Goal: Task Accomplishment & Management: Manage account settings

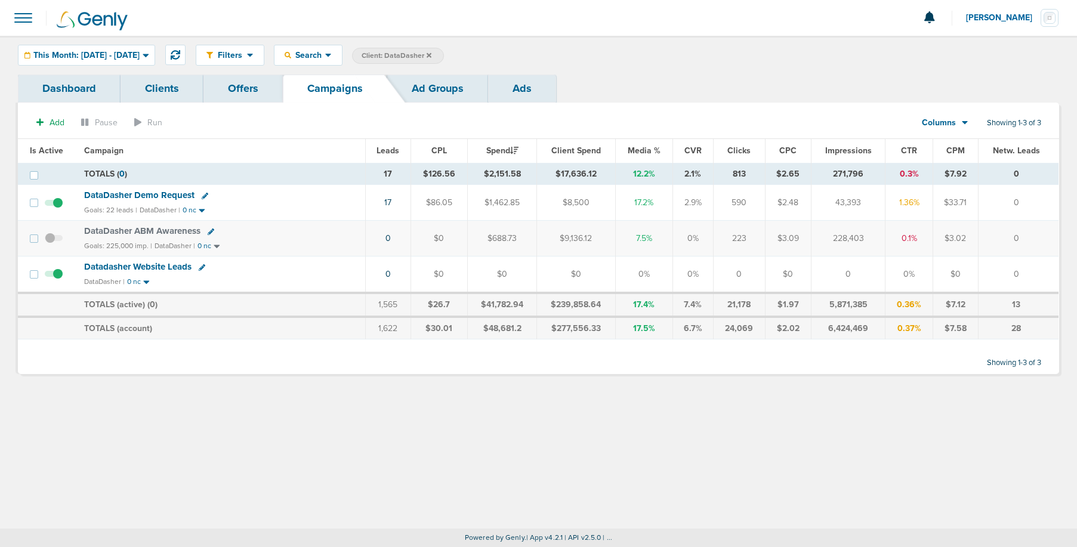
click at [431, 55] on icon at bounding box center [429, 55] width 5 height 5
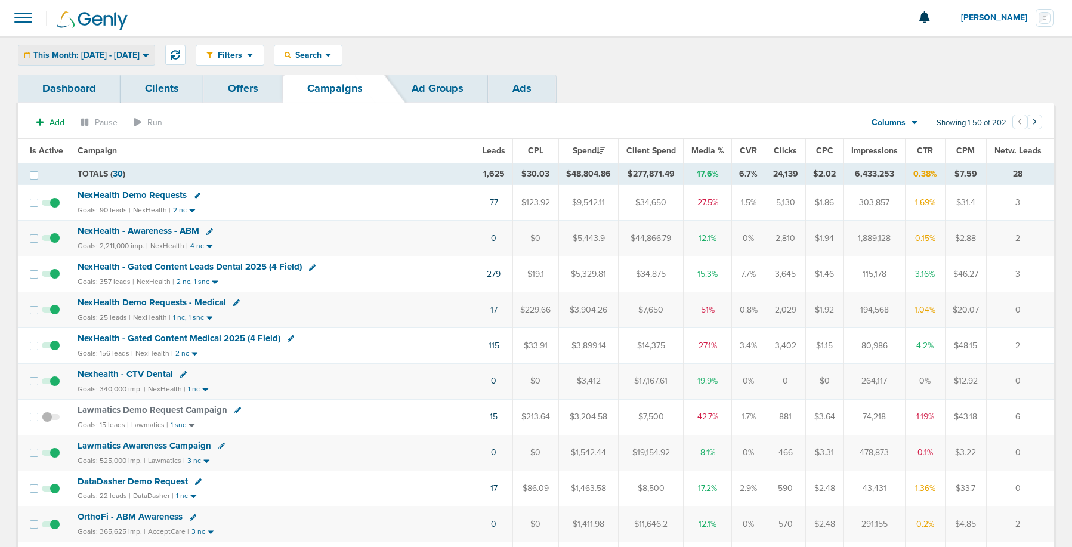
click at [121, 60] on div "This Month: [DATE] - [DATE]" at bounding box center [86, 55] width 136 height 20
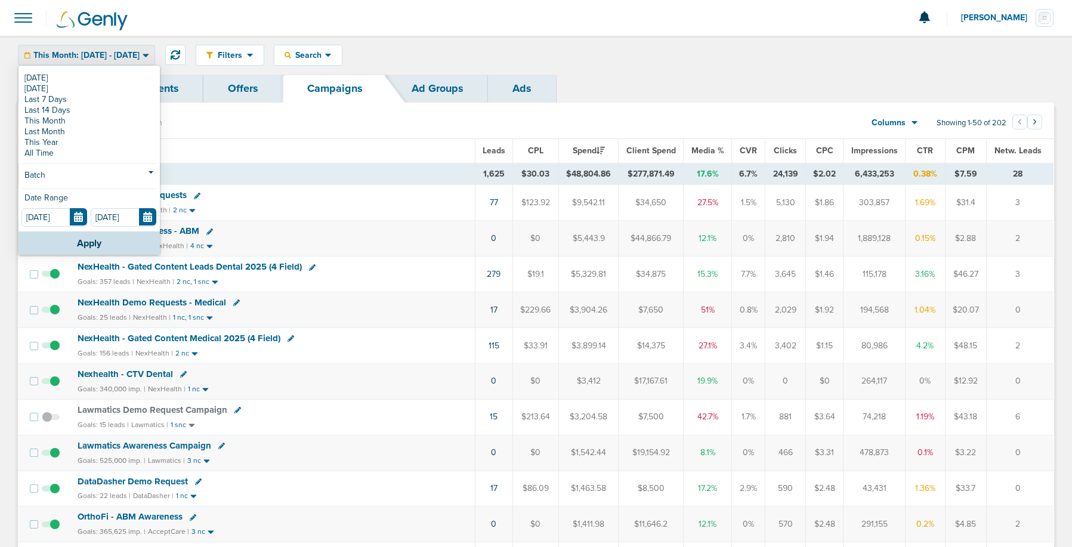
click at [107, 77] on link "[DATE]" at bounding box center [88, 78] width 135 height 11
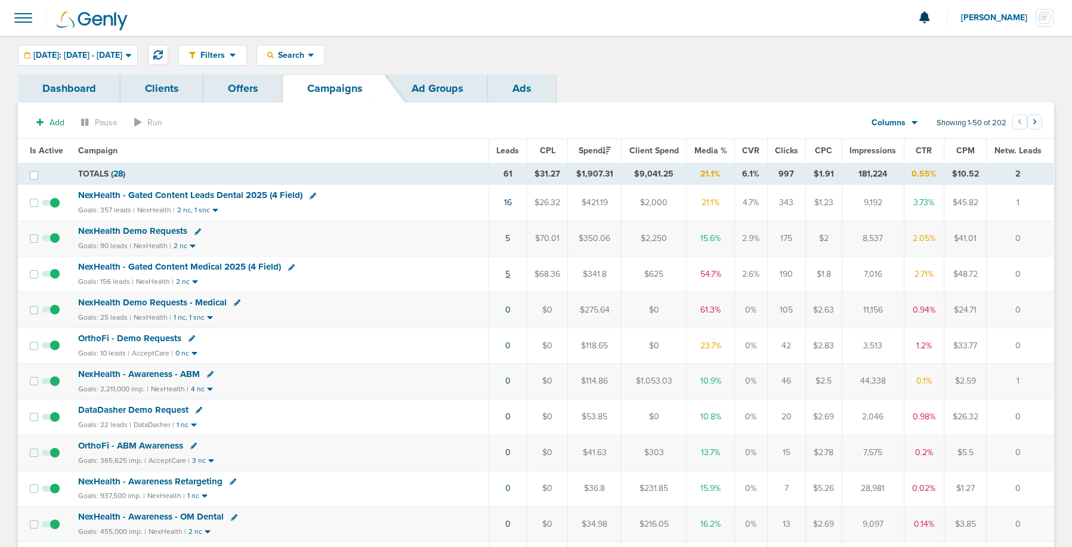
click at [510, 276] on link "5" at bounding box center [507, 274] width 5 height 10
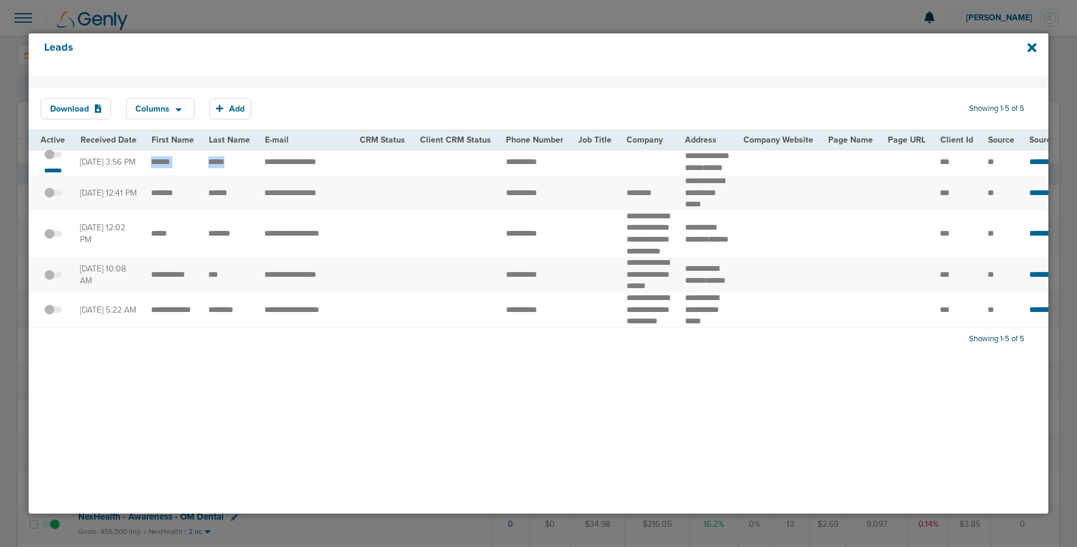
drag, startPoint x: 153, startPoint y: 165, endPoint x: 225, endPoint y: 169, distance: 71.7
click at [62, 175] on small "*******" at bounding box center [53, 171] width 25 height 10
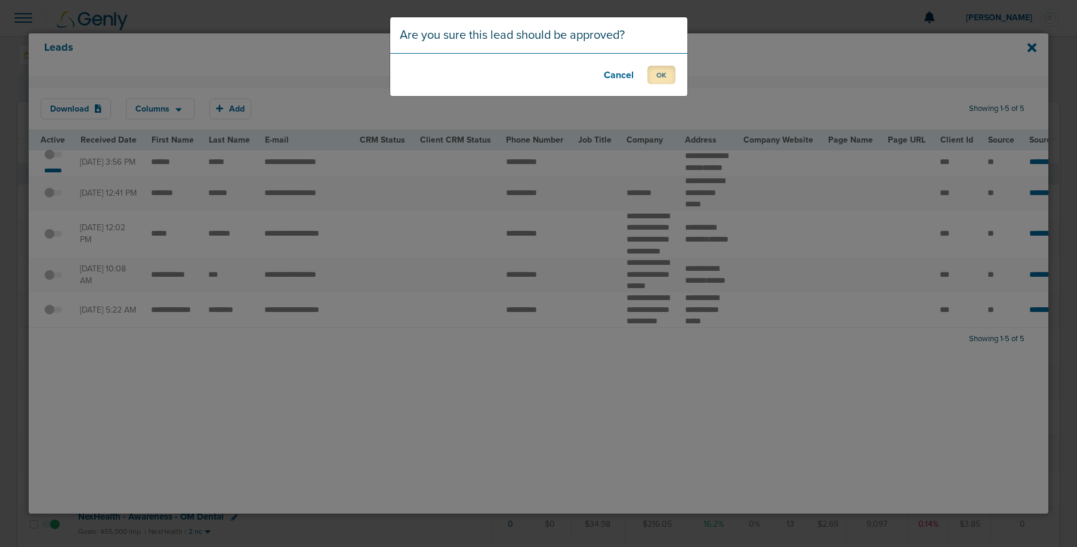
click at [657, 75] on button "OK" at bounding box center [661, 75] width 28 height 18
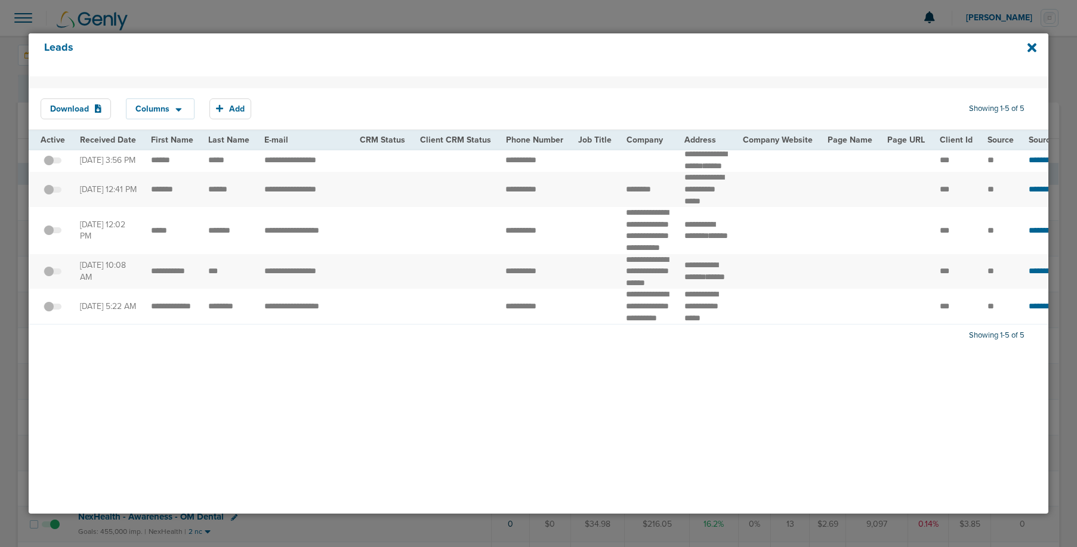
click at [1038, 46] on div "Leads" at bounding box center [539, 54] width 1020 height 43
click at [1032, 47] on icon at bounding box center [1031, 47] width 9 height 9
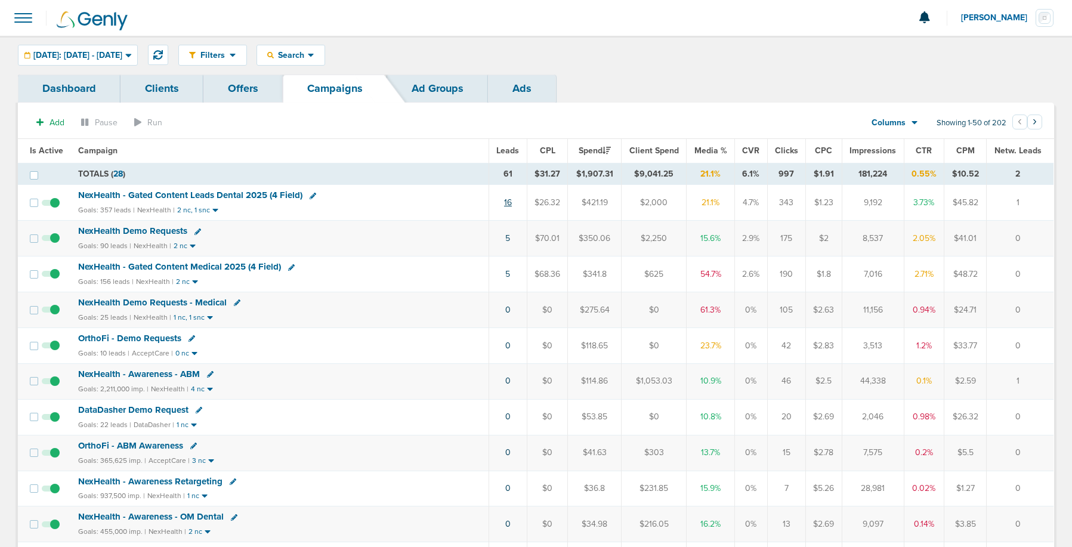
click at [510, 206] on link "16" at bounding box center [508, 202] width 8 height 10
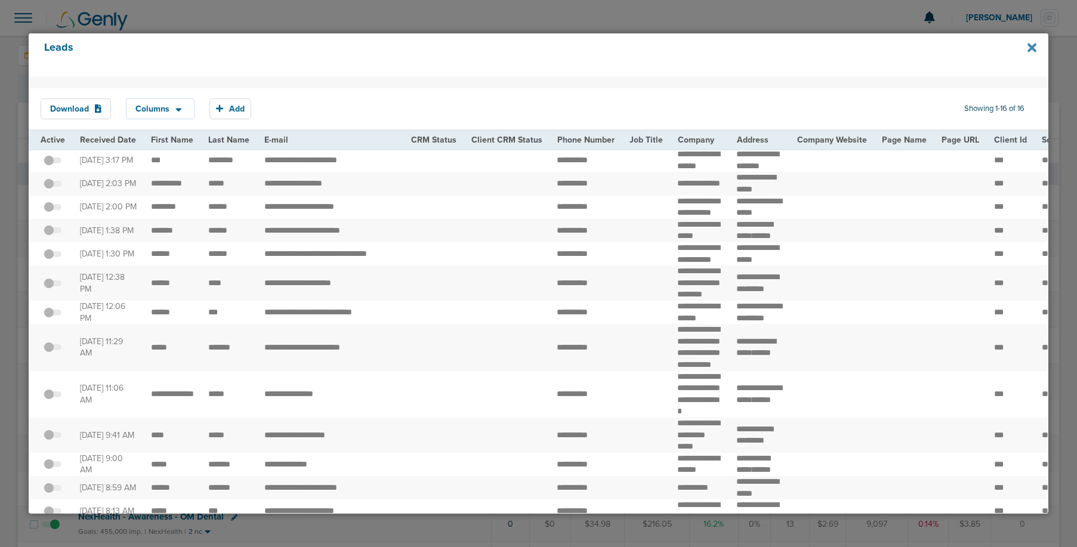
click at [1030, 49] on div "Leads" at bounding box center [539, 54] width 1020 height 43
click at [1030, 49] on icon at bounding box center [1031, 47] width 9 height 9
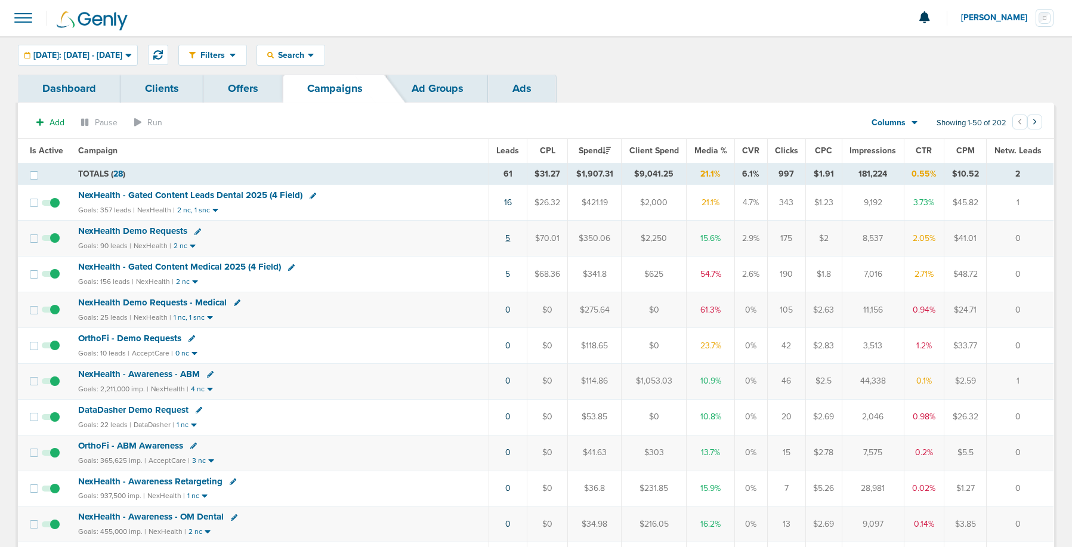
click at [507, 240] on link "5" at bounding box center [507, 238] width 5 height 10
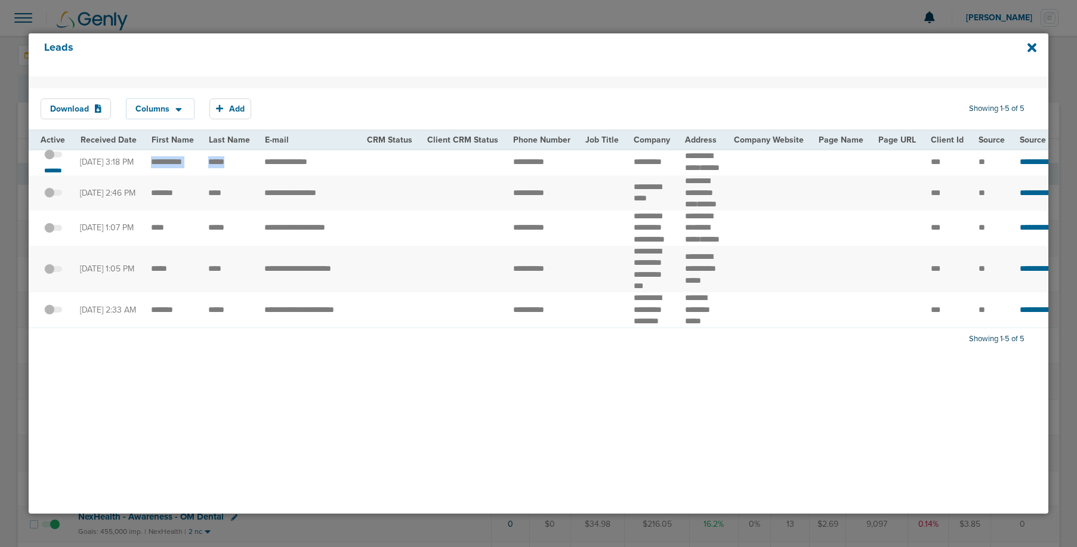
drag, startPoint x: 149, startPoint y: 168, endPoint x: 231, endPoint y: 171, distance: 83.0
click at [626, 168] on td "*********" at bounding box center [651, 162] width 51 height 27
drag, startPoint x: 678, startPoint y: 155, endPoint x: 720, endPoint y: 167, distance: 43.4
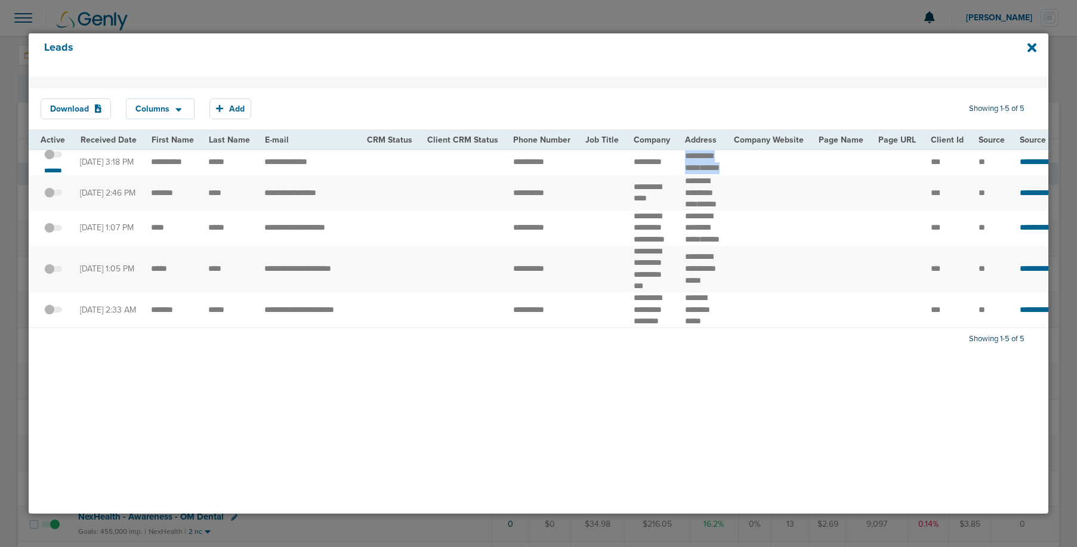
copy tr "**********"
click at [57, 160] on span at bounding box center [53, 160] width 18 height 0
click at [53, 156] on input "checkbox" at bounding box center [53, 156] width 0 height 0
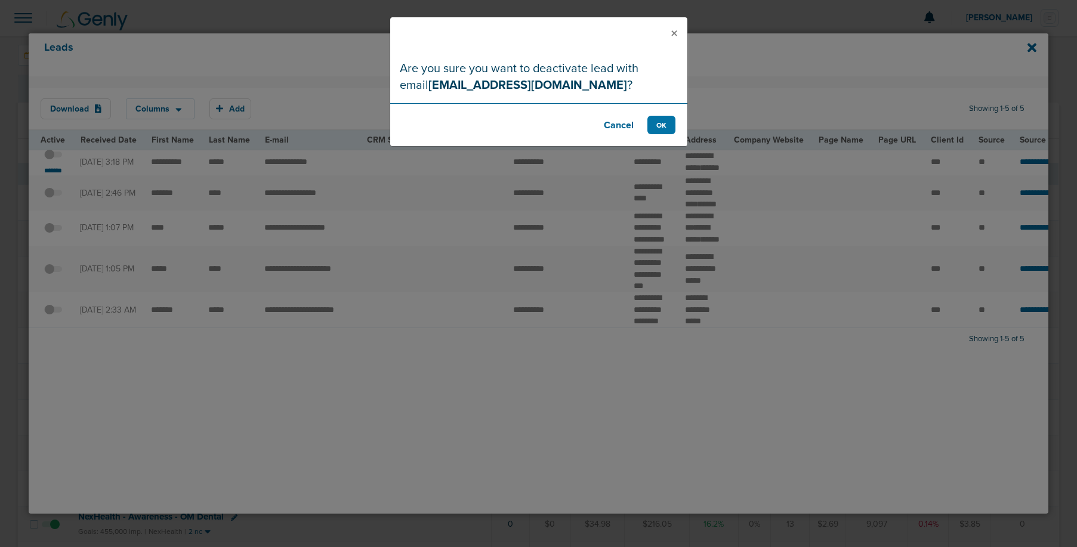
click at [662, 134] on footer "Cancel OK" at bounding box center [538, 124] width 297 height 43
click at [662, 131] on button "OK" at bounding box center [661, 125] width 28 height 18
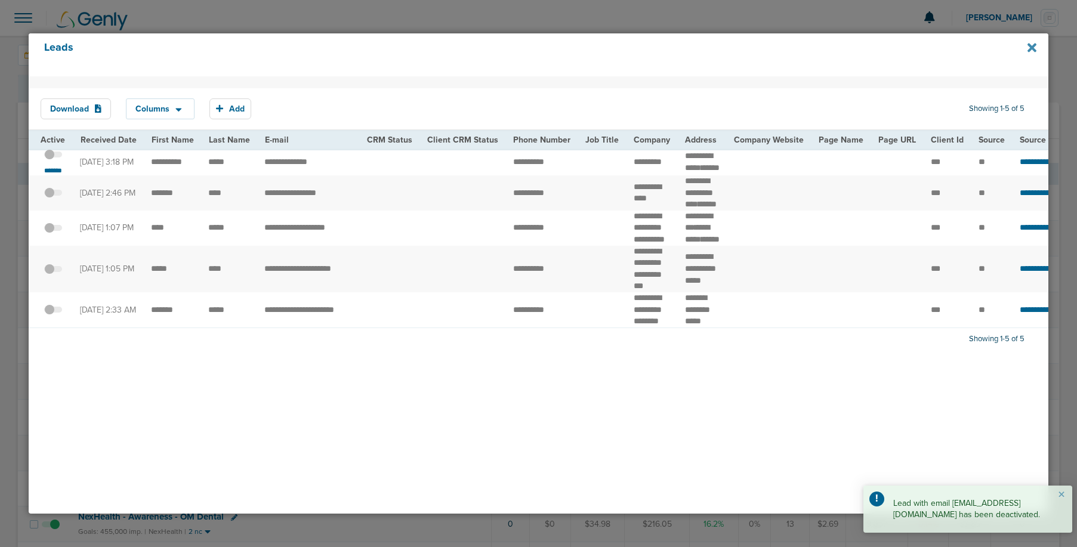
click at [1029, 48] on icon at bounding box center [1031, 47] width 9 height 13
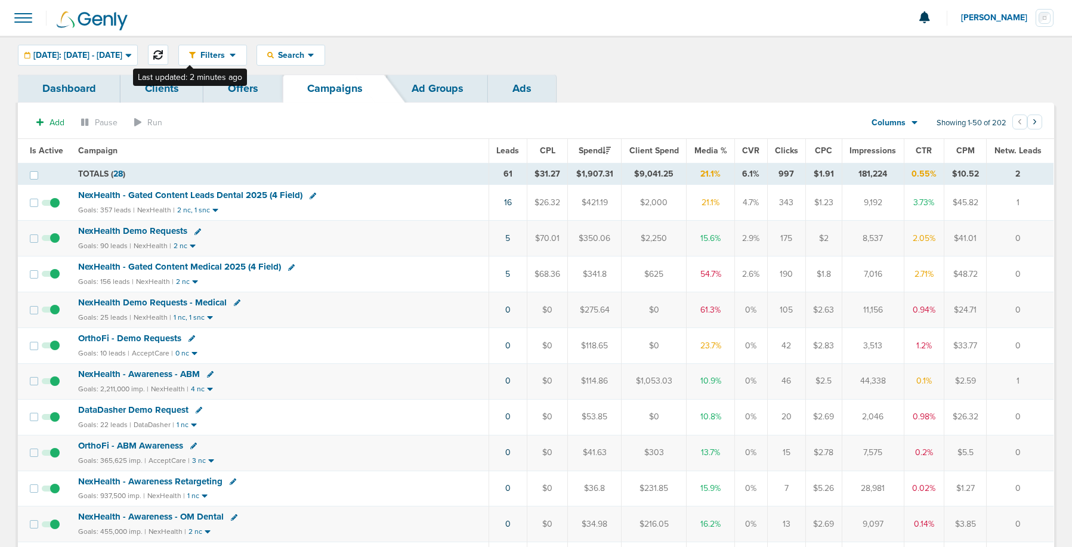
click at [163, 55] on icon at bounding box center [158, 55] width 10 height 10
click at [138, 229] on span "NexHealth Demo Requests" at bounding box center [132, 231] width 109 height 11
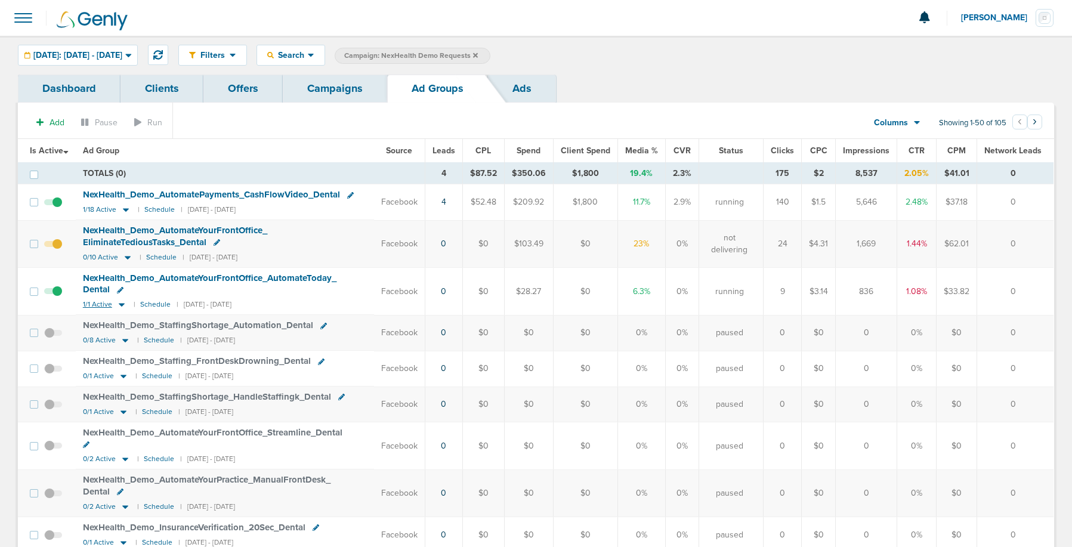
click at [122, 305] on icon at bounding box center [122, 306] width 6 height 4
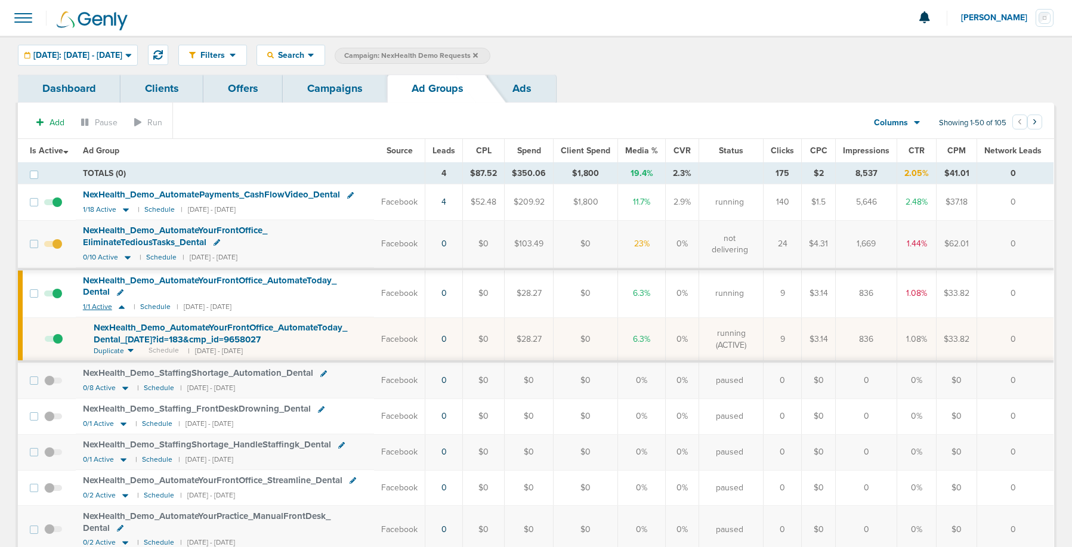
click at [122, 305] on icon at bounding box center [122, 307] width 12 height 10
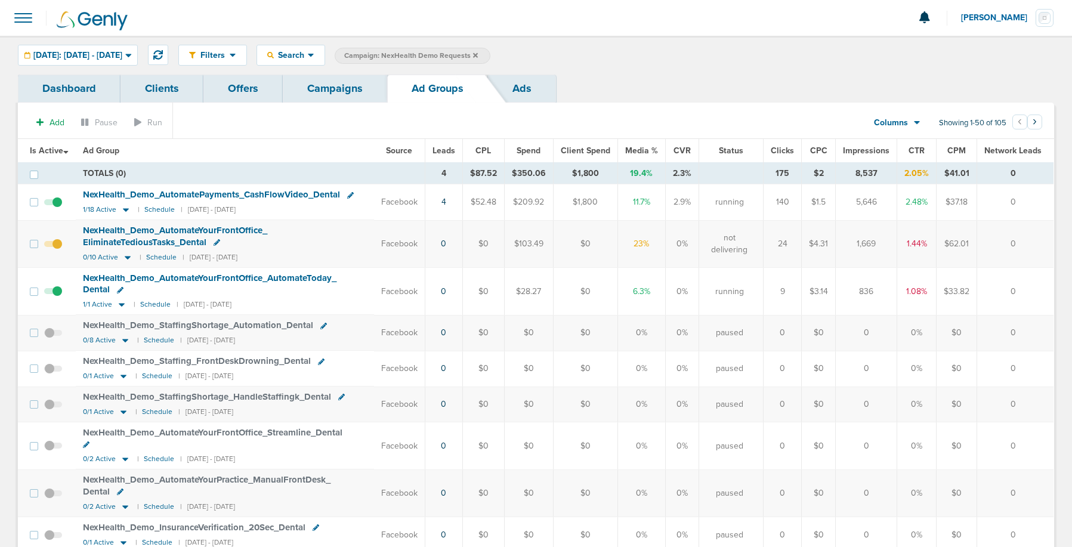
click at [320, 88] on link "Campaigns" at bounding box center [335, 89] width 104 height 28
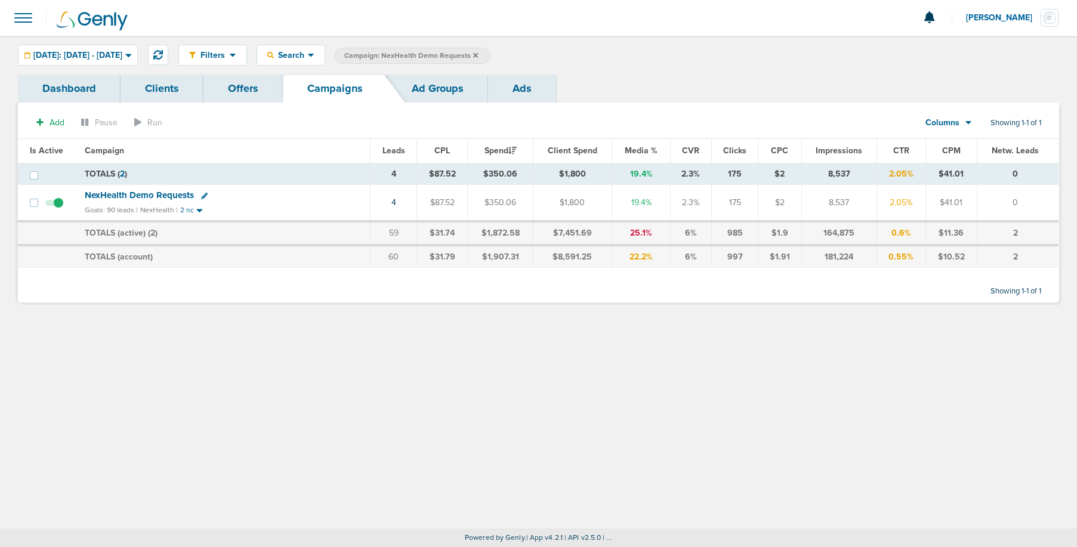
click at [478, 55] on icon at bounding box center [475, 55] width 5 height 5
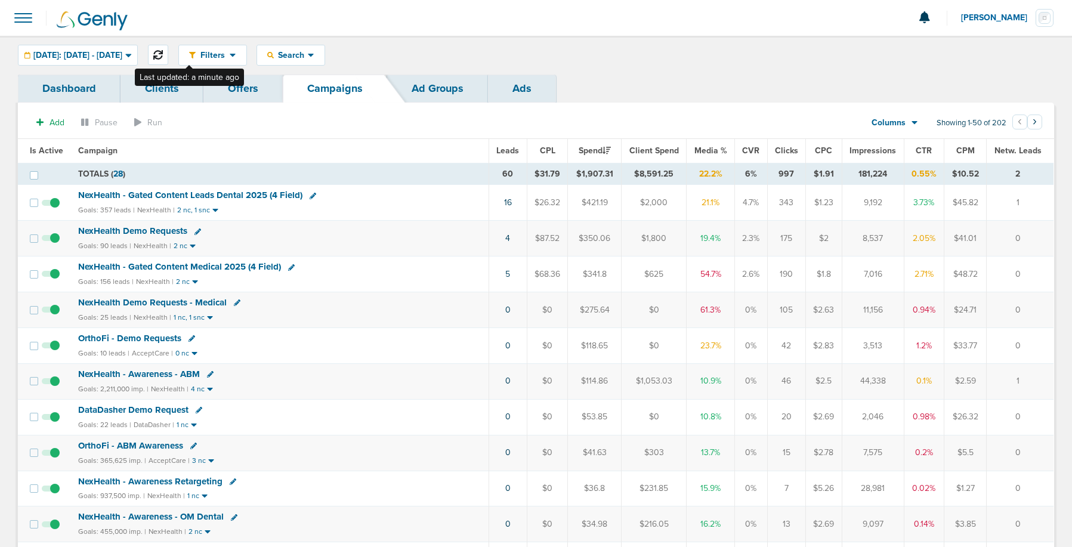
click at [168, 55] on button at bounding box center [158, 55] width 20 height 20
click at [232, 269] on span "NexHealth - Gated Content Medical 2025 (4 Field)" at bounding box center [179, 266] width 203 height 11
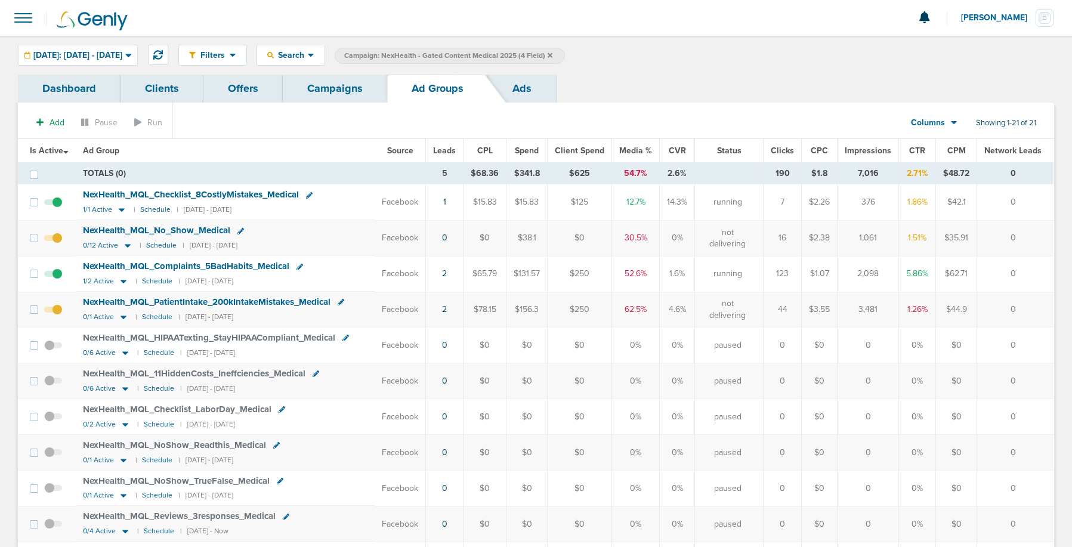
click at [303, 267] on icon at bounding box center [300, 267] width 7 height 7
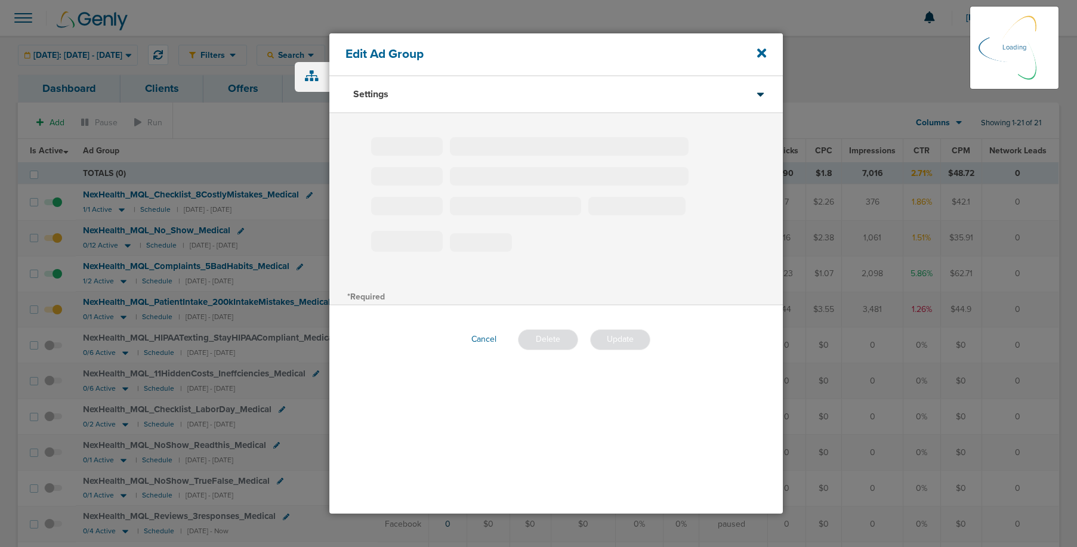
type input "NexHealth_MQL_Complaints_5BadHabits_Medical"
type input "0"
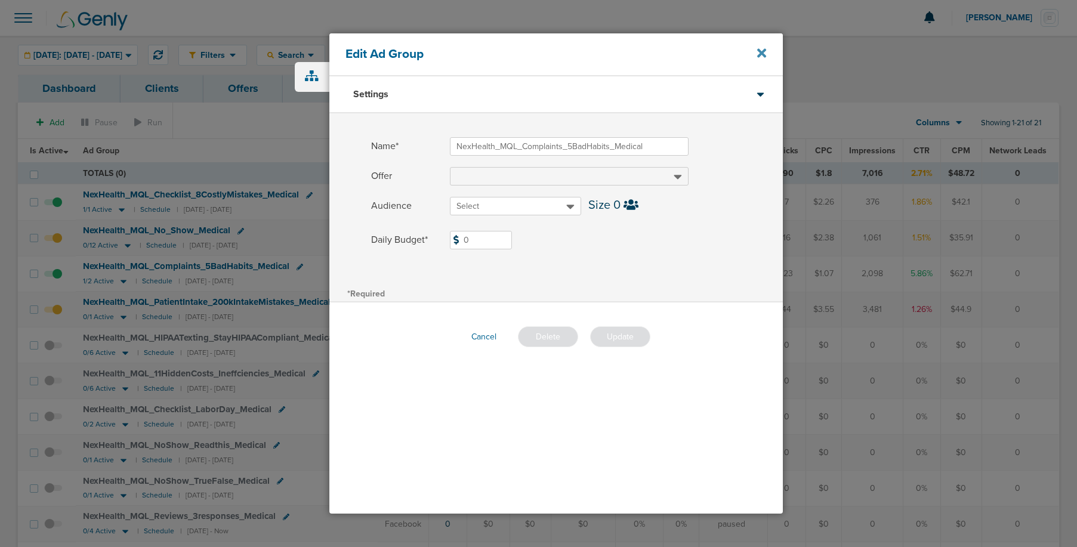
click at [765, 50] on icon at bounding box center [761, 53] width 9 height 9
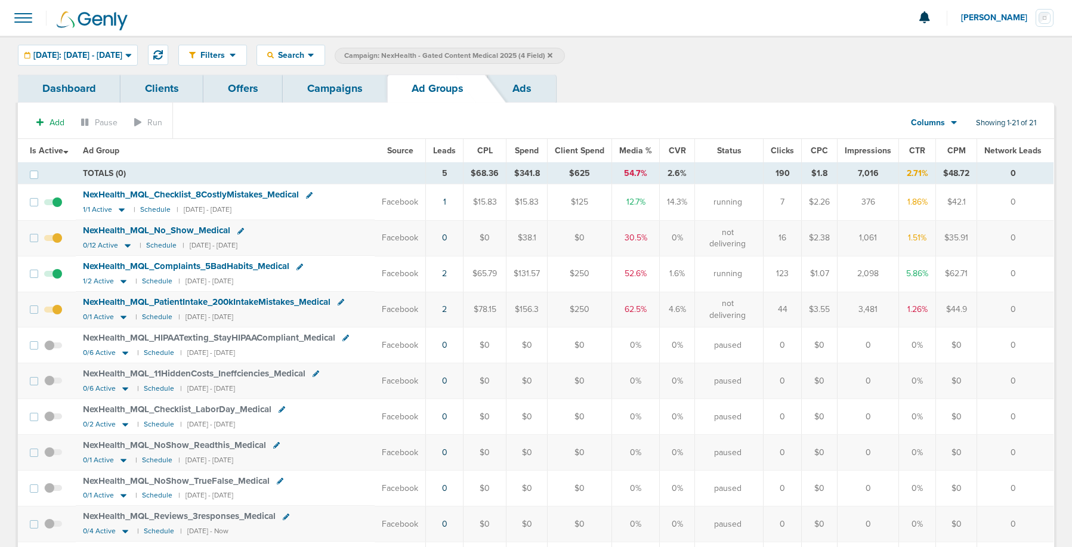
click at [329, 89] on link "Campaigns" at bounding box center [335, 89] width 104 height 28
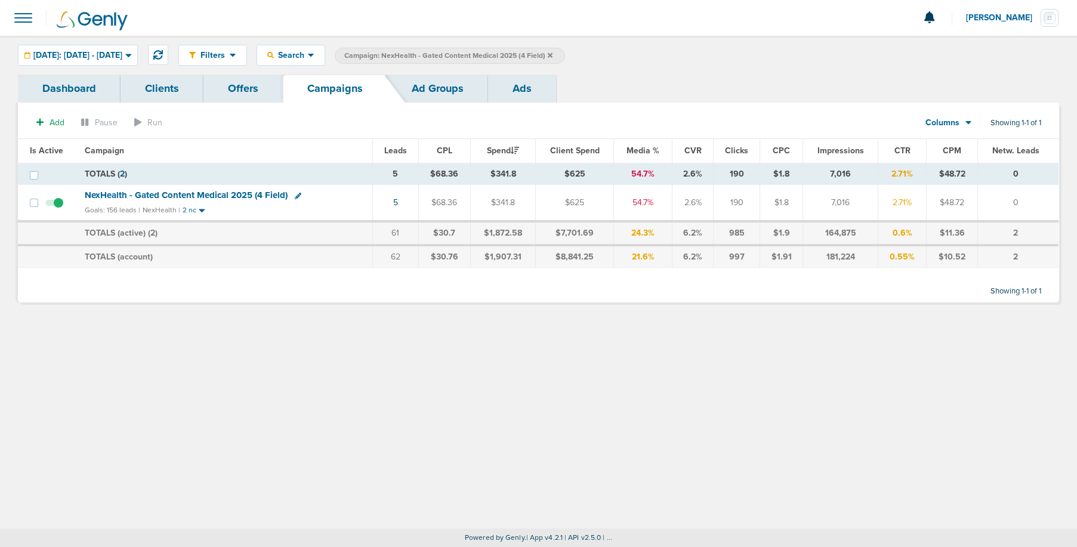
click at [552, 55] on icon at bounding box center [550, 55] width 5 height 7
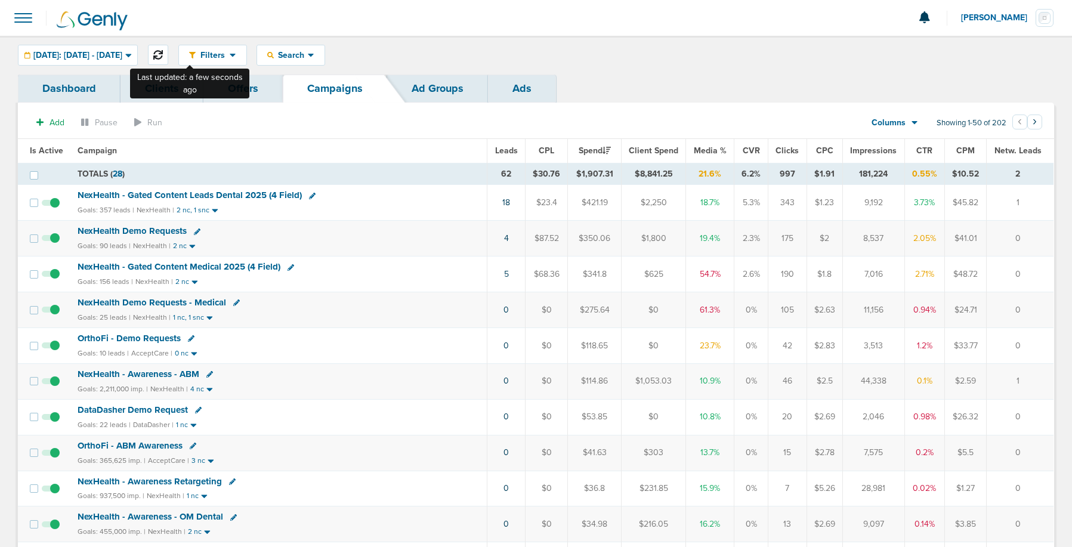
click at [163, 53] on icon at bounding box center [158, 55] width 10 height 10
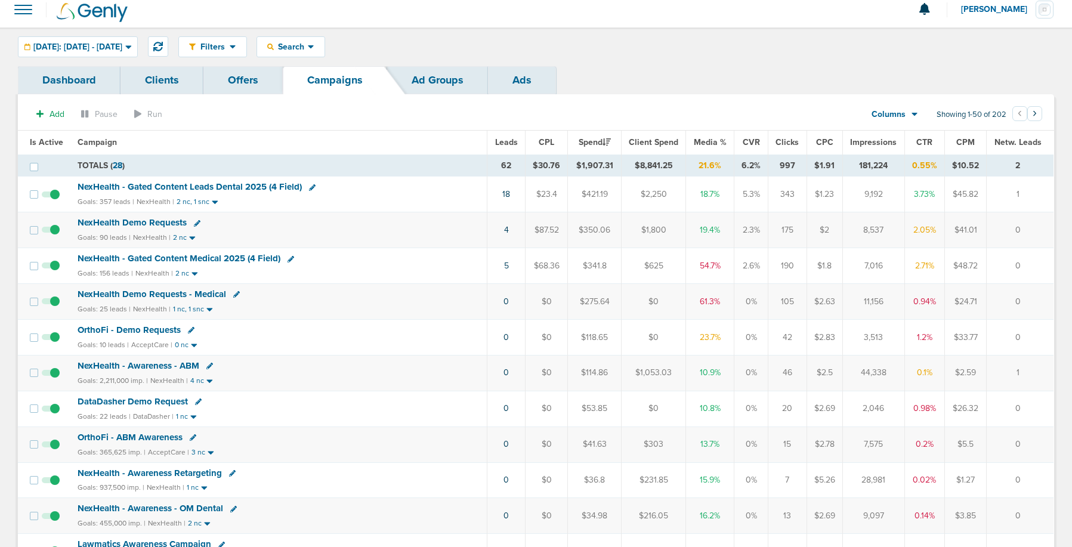
scroll to position [7, 0]
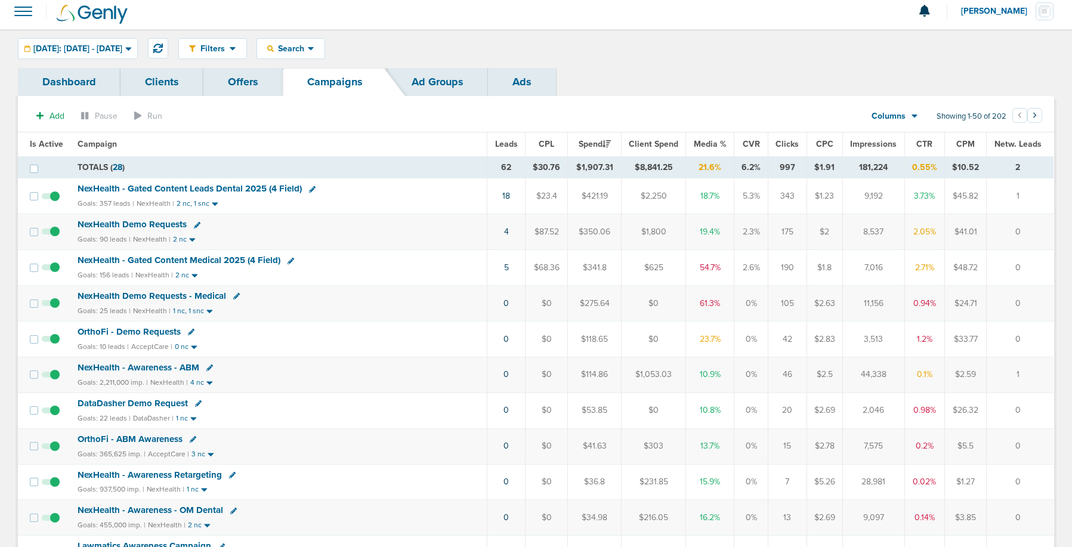
click at [161, 222] on span "NexHealth Demo Requests" at bounding box center [132, 224] width 109 height 11
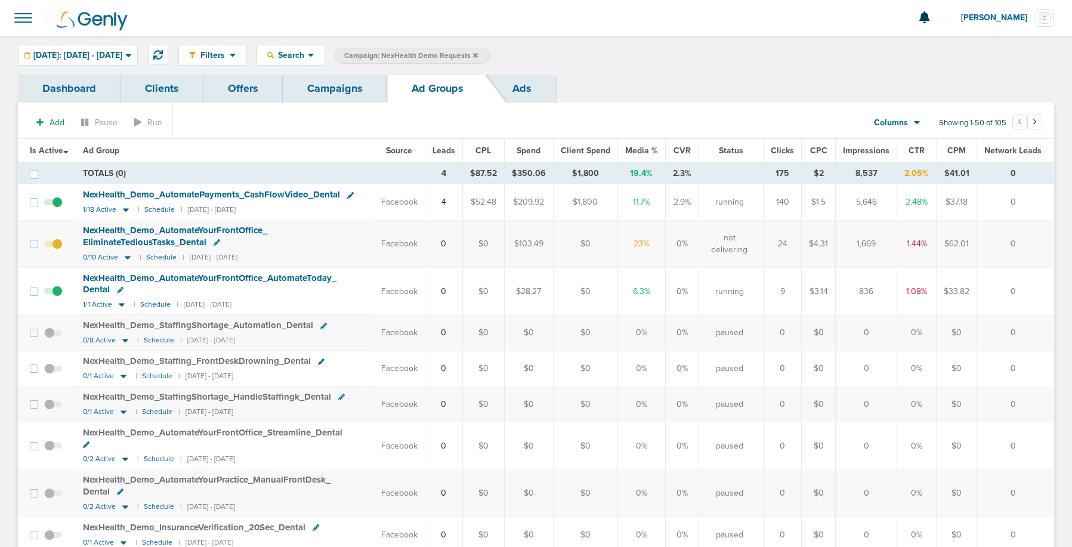
click at [304, 91] on link "Campaigns" at bounding box center [335, 89] width 104 height 28
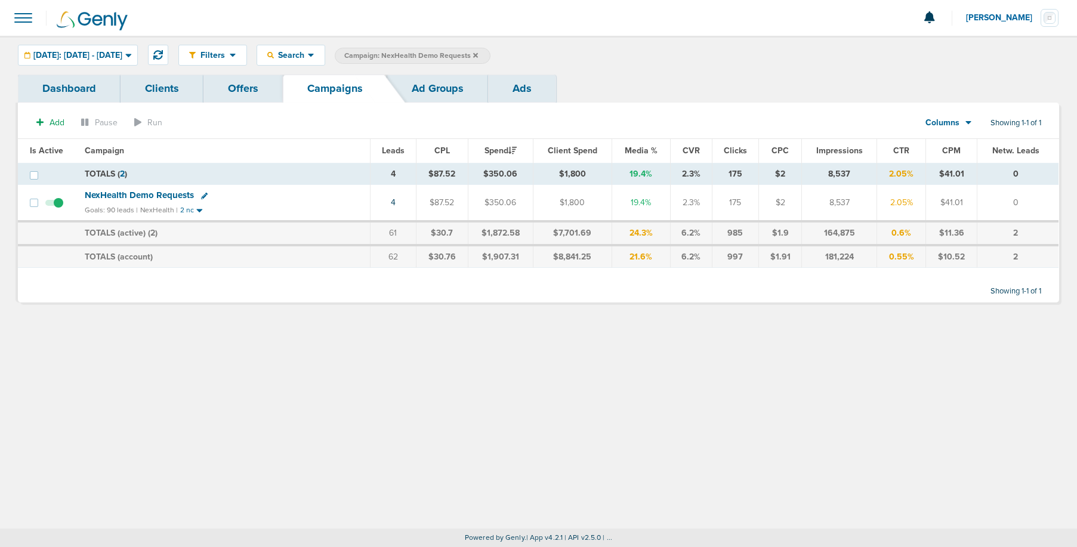
click at [478, 55] on icon at bounding box center [475, 55] width 5 height 5
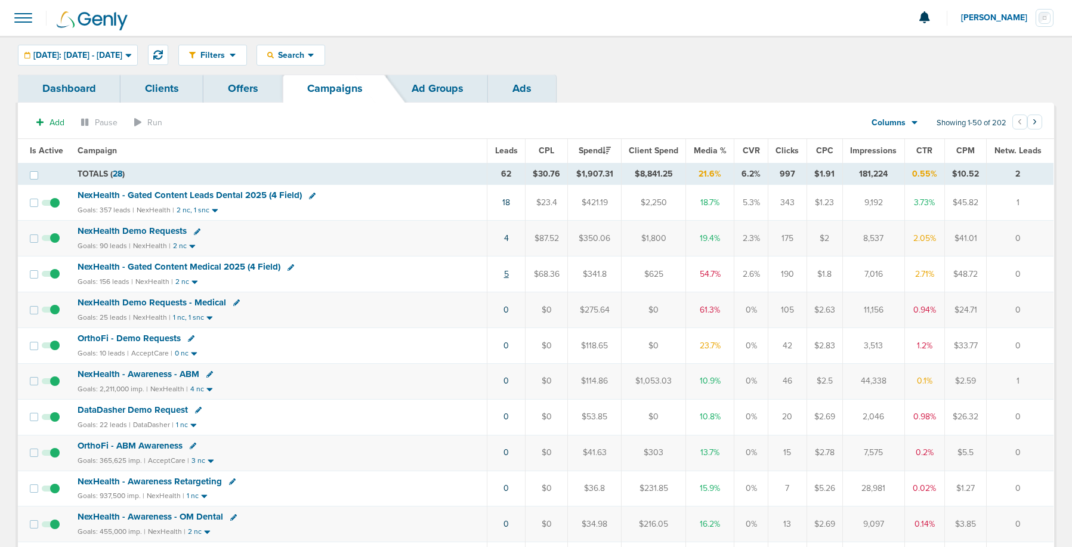
click at [509, 271] on link "5" at bounding box center [506, 274] width 5 height 10
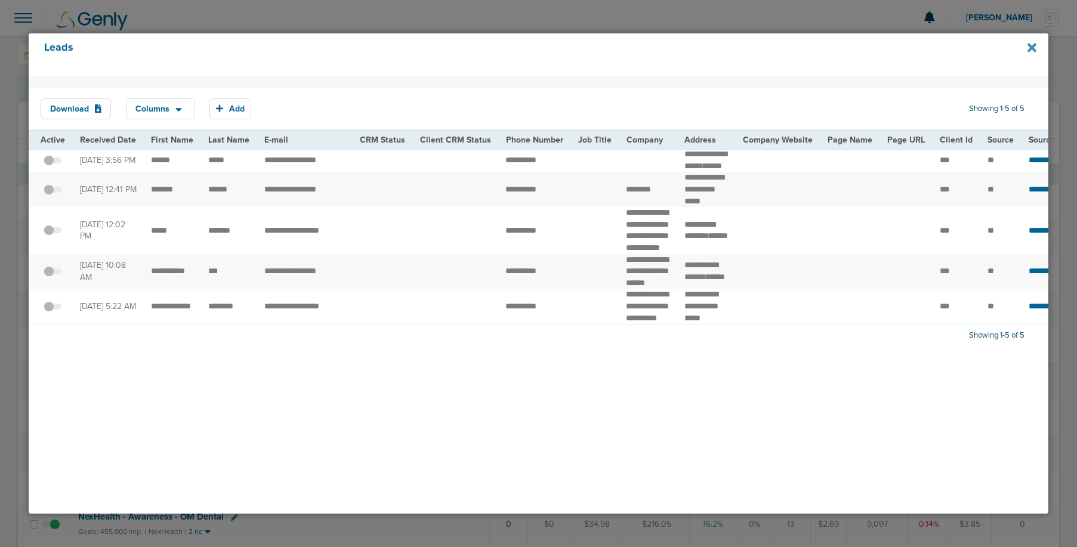
click at [1032, 50] on icon at bounding box center [1031, 47] width 9 height 9
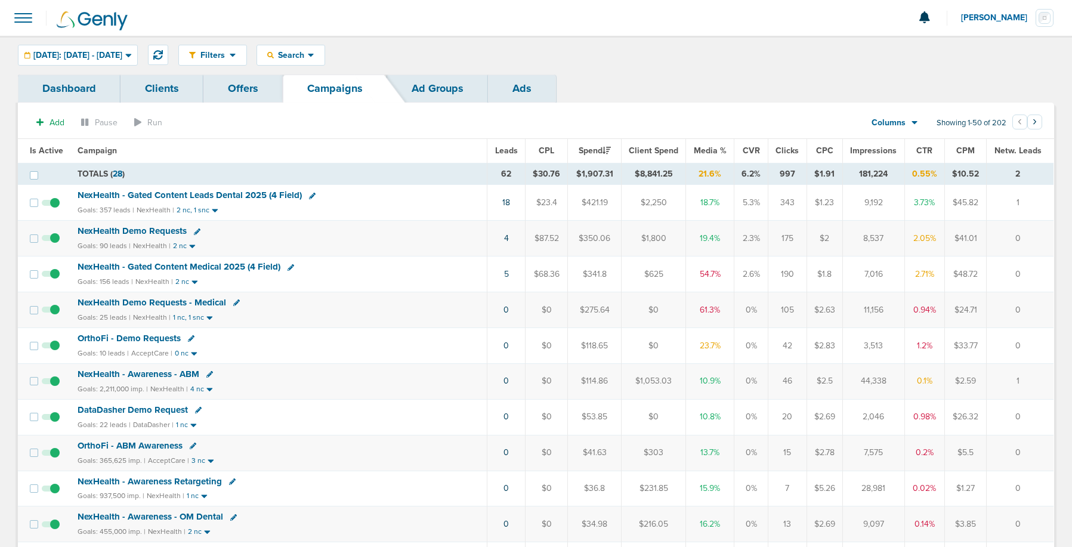
click at [227, 266] on span "NexHealth - Gated Content Medical 2025 (4 Field)" at bounding box center [179, 266] width 203 height 11
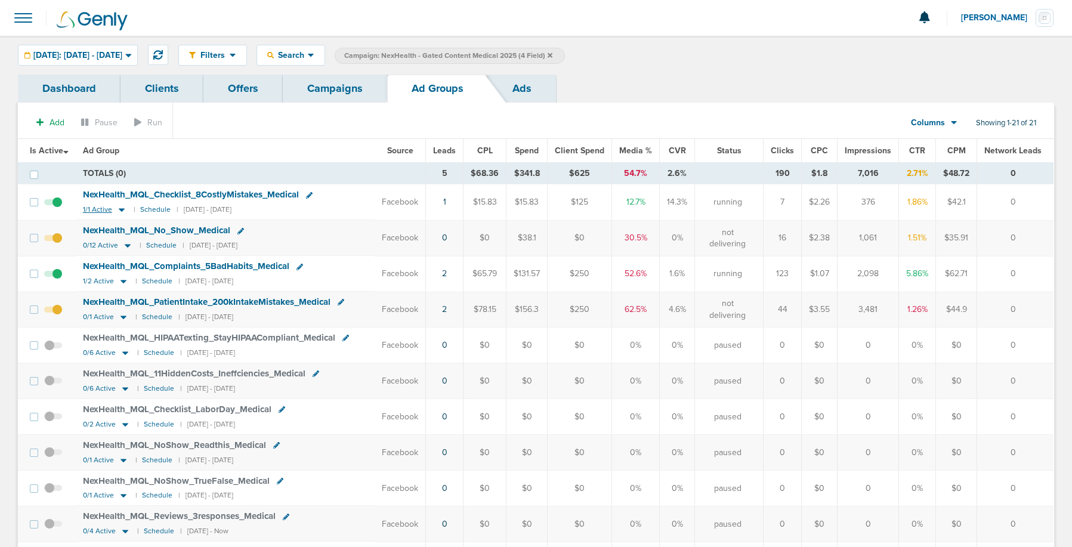
click at [122, 209] on icon at bounding box center [122, 211] width 6 height 4
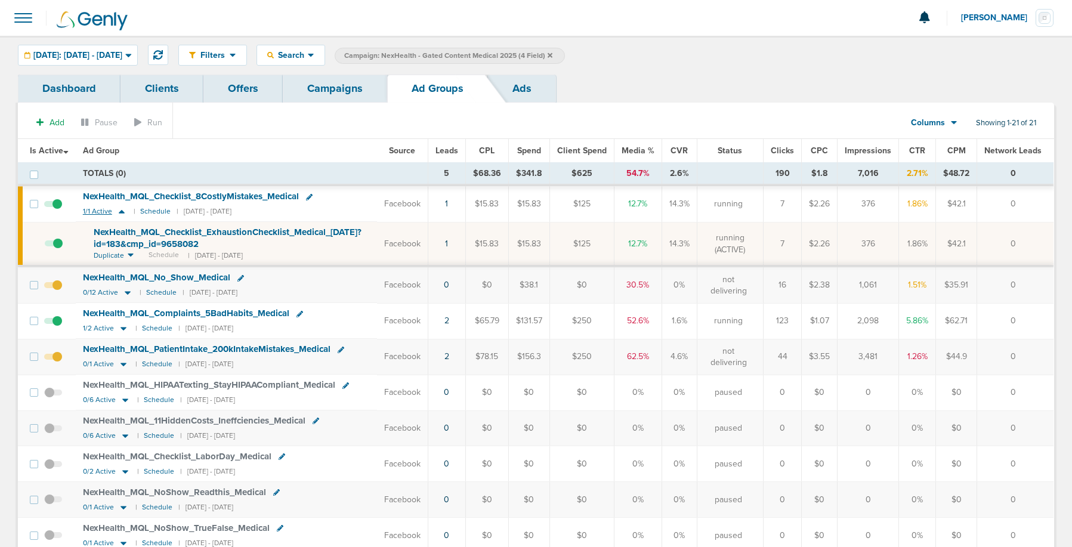
click at [122, 209] on icon at bounding box center [122, 211] width 12 height 10
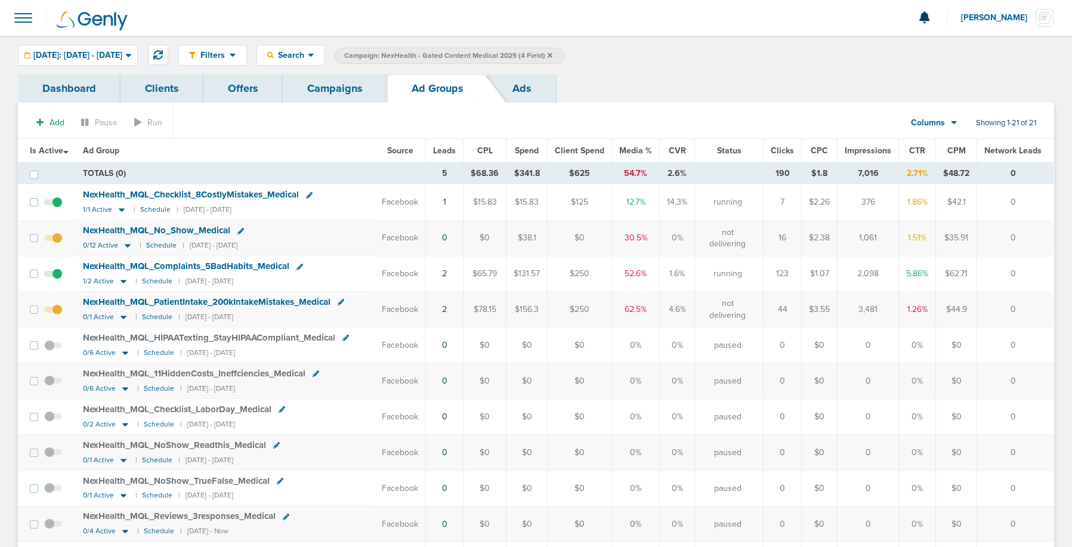
click at [331, 88] on link "Campaigns" at bounding box center [335, 89] width 104 height 28
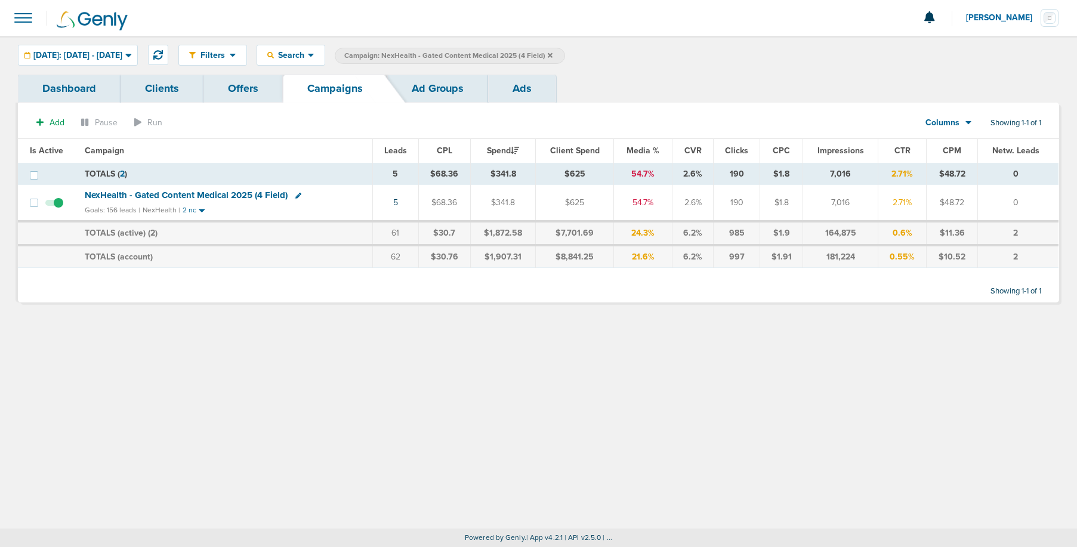
click at [565, 54] on label "Campaign: NexHealth - Gated Content Medical 2025 (4 Field)" at bounding box center [450, 56] width 230 height 16
click at [552, 55] on icon at bounding box center [550, 55] width 5 height 7
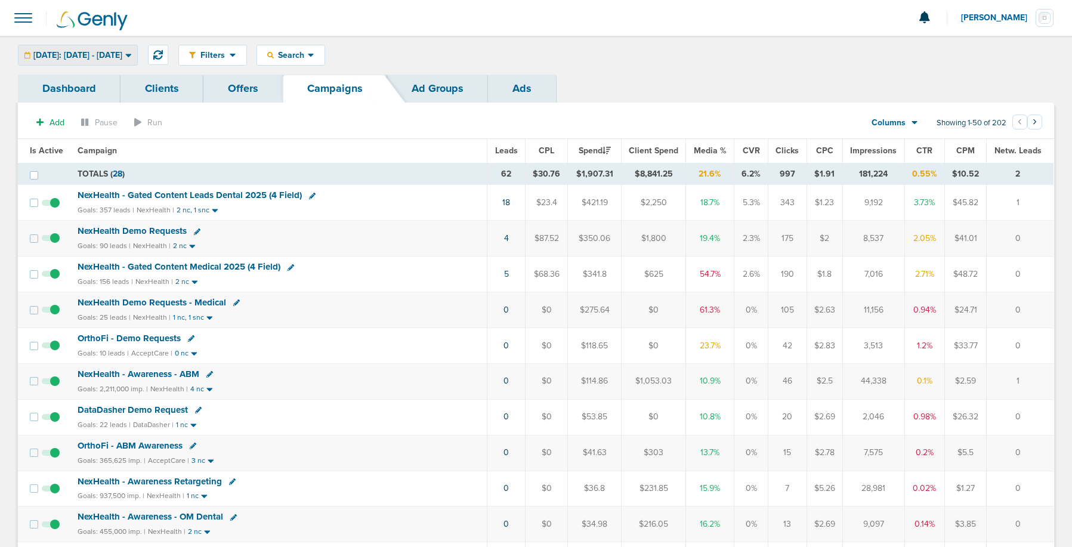
click at [98, 64] on div "[DATE]: [DATE] - [DATE]" at bounding box center [77, 55] width 119 height 20
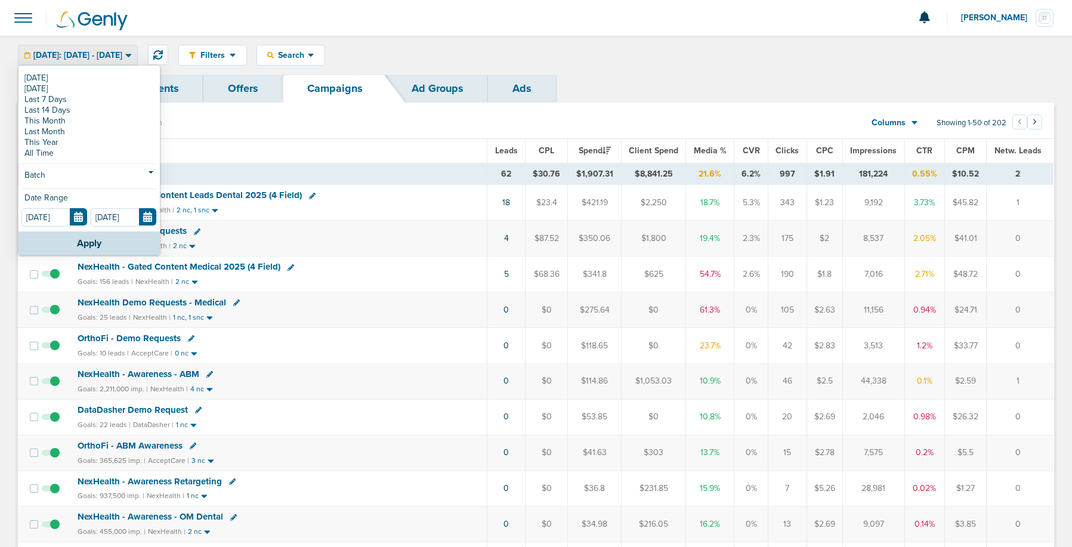
click at [99, 55] on span "[DATE]: [DATE] - [DATE]" at bounding box center [77, 55] width 89 height 8
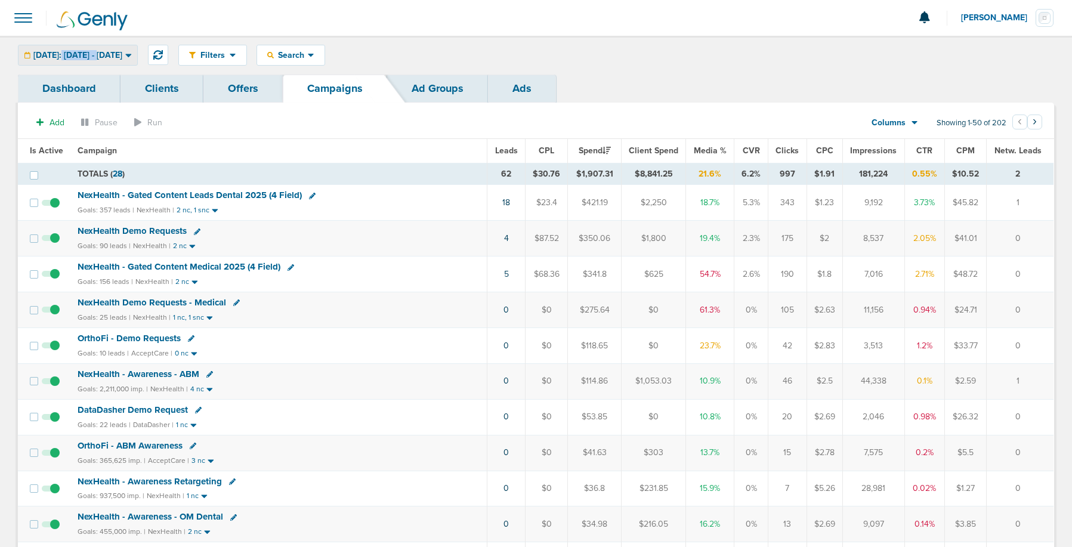
click at [99, 55] on span "[DATE]: [DATE] - [DATE]" at bounding box center [77, 55] width 89 height 8
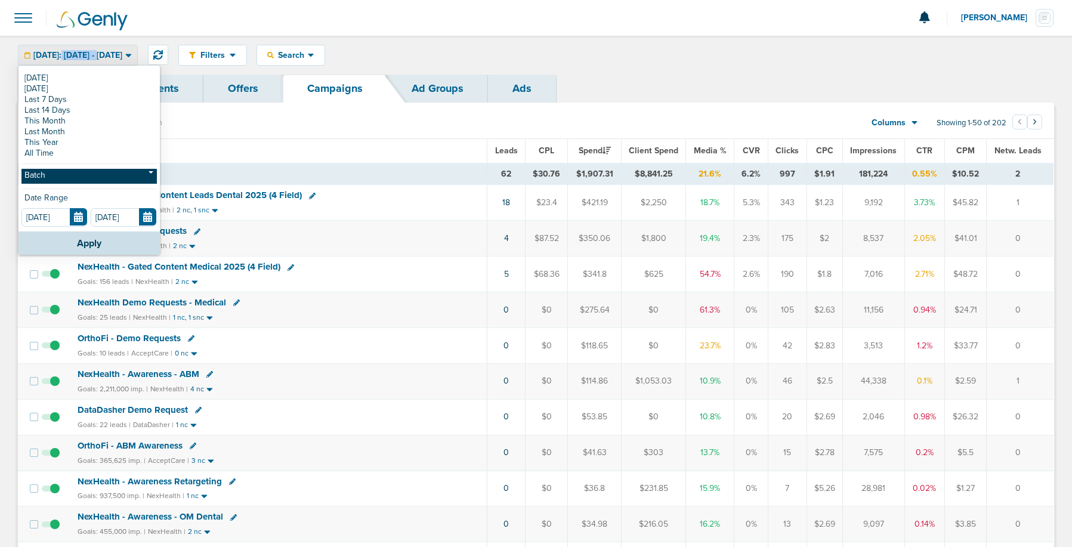
click at [77, 178] on link "Batch" at bounding box center [88, 176] width 135 height 15
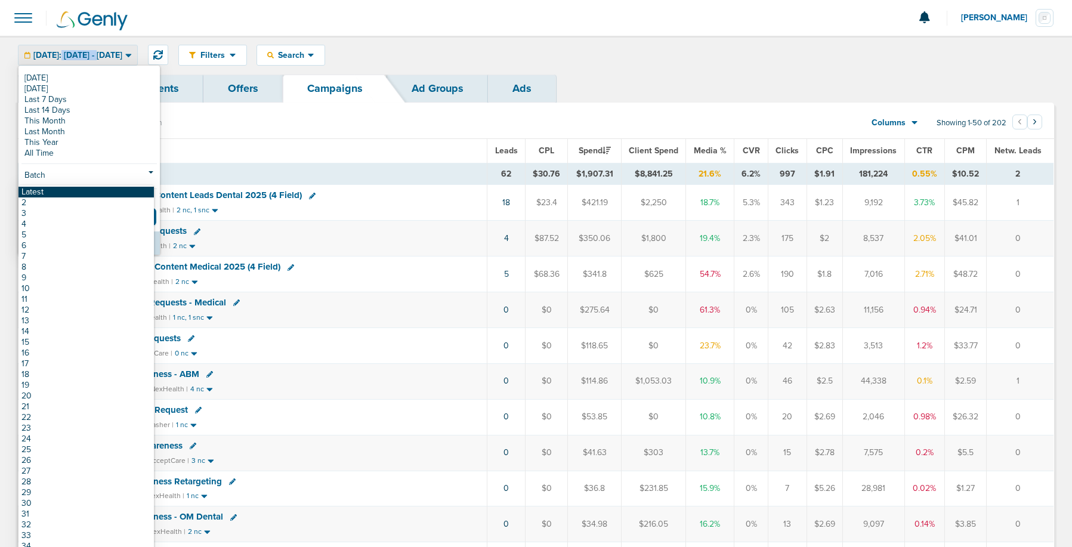
click at [77, 193] on link "Latest" at bounding box center [85, 192] width 135 height 11
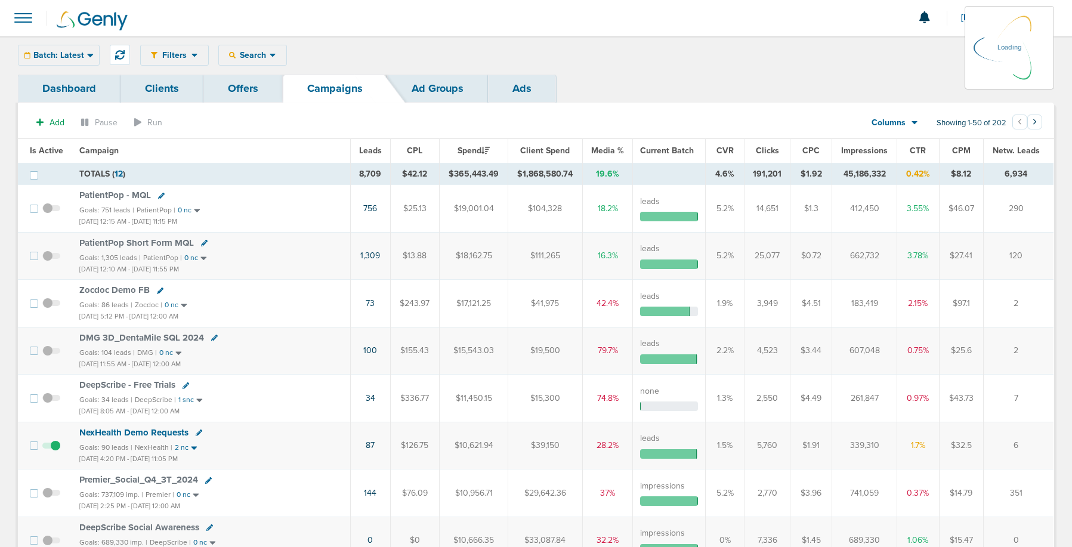
click at [258, 55] on div "Filters Active Only Settings Status Active Inactive Objectives MQL SQL Traffic …" at bounding box center [597, 55] width 914 height 21
click at [249, 52] on span "Search" at bounding box center [253, 55] width 34 height 10
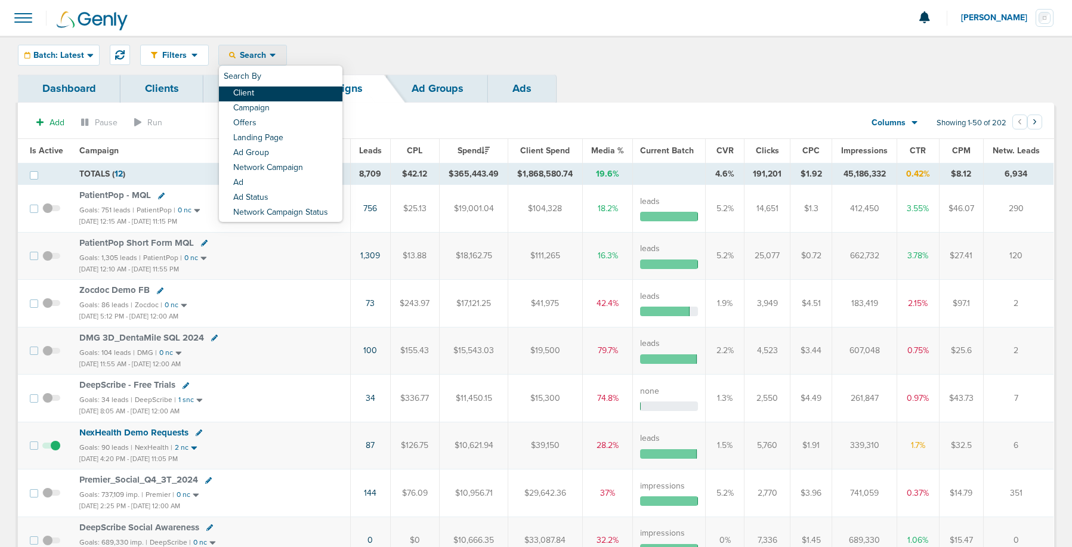
click at [257, 92] on link "Client" at bounding box center [281, 94] width 124 height 15
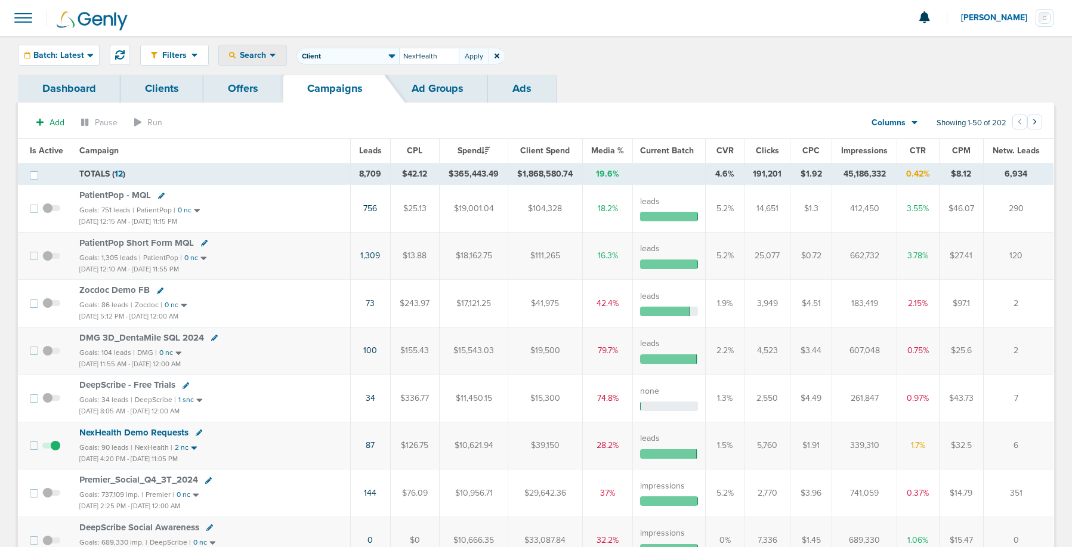
type input "NexHealth"
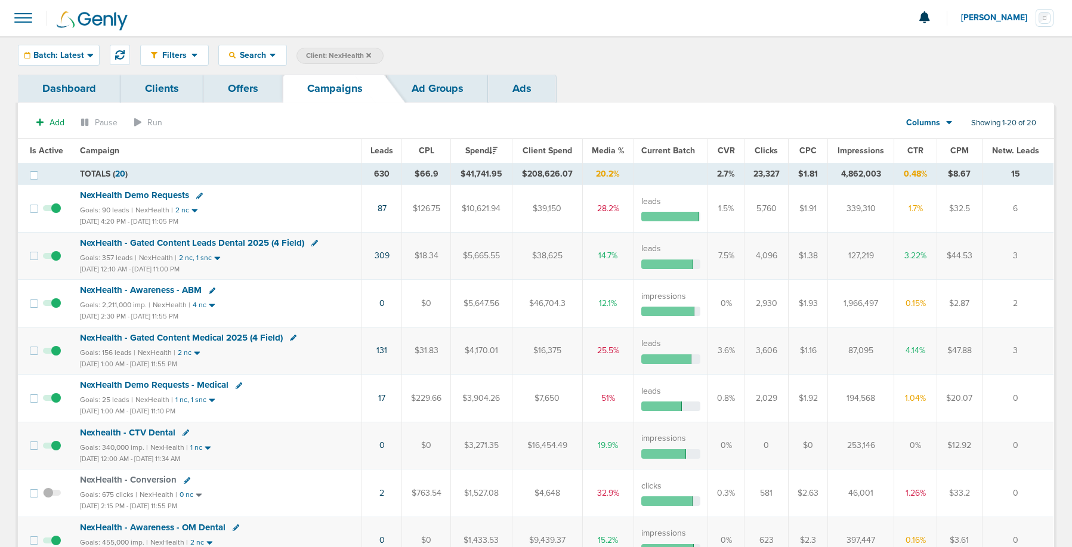
click at [198, 197] on icon at bounding box center [199, 196] width 7 height 7
select select
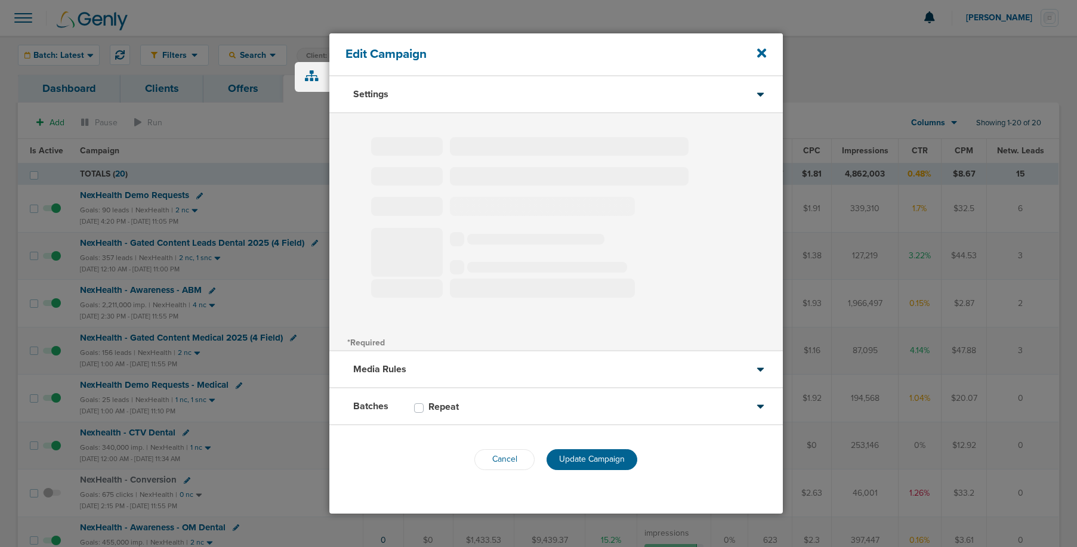
type input "NexHealth Demo Requests"
select select "Leads"
radio input "true"
select select "readWrite"
select select "1"
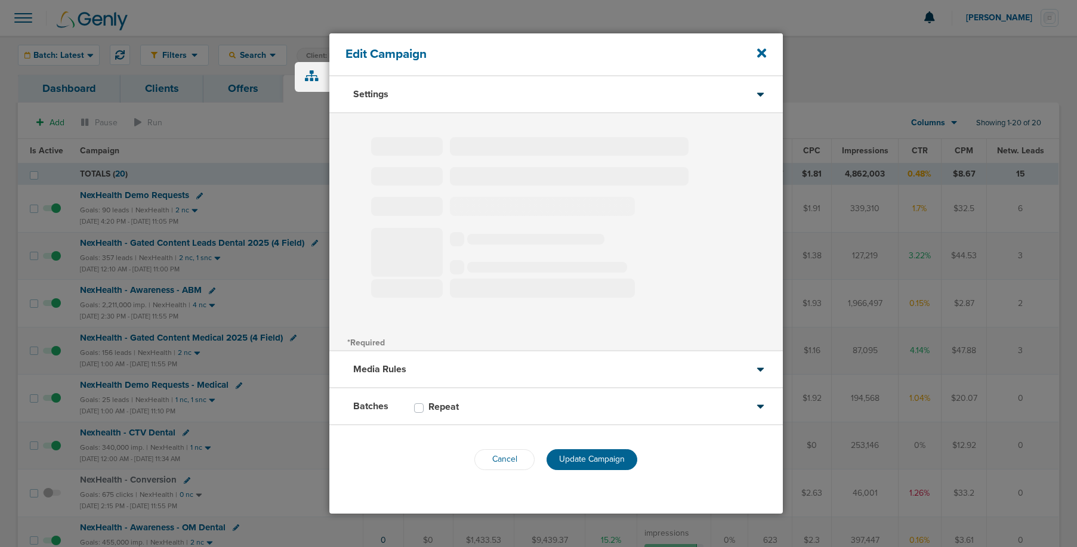
select select "2"
select select "3"
select select "4"
select select "5"
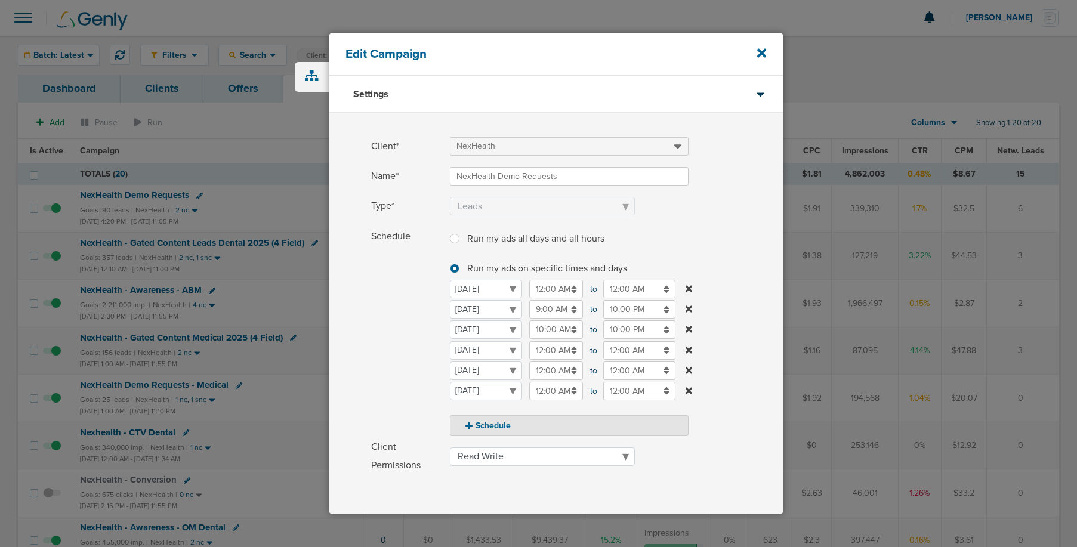
scroll to position [157, 0]
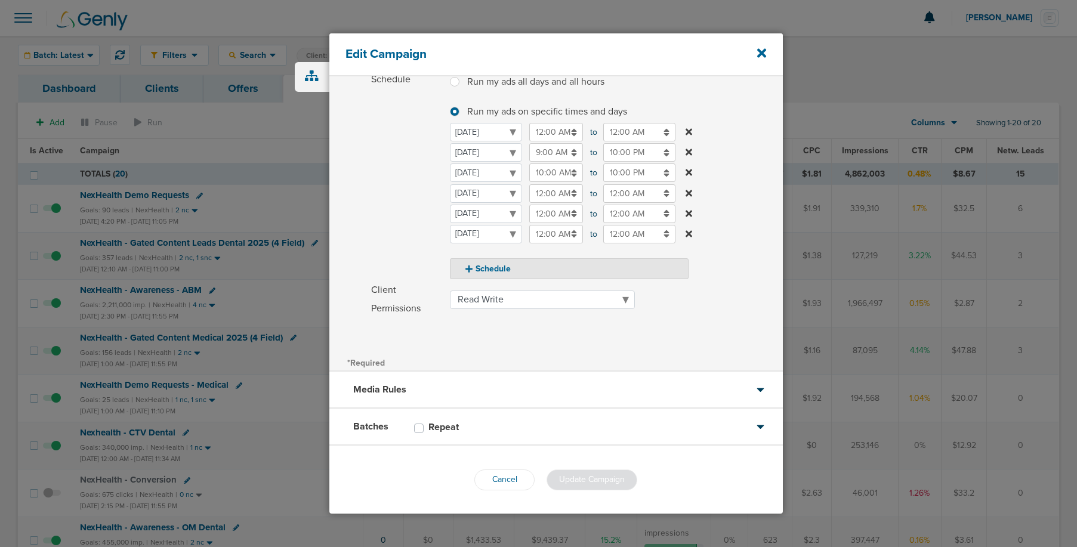
click at [518, 434] on div "Batches Repeat" at bounding box center [555, 427] width 453 height 37
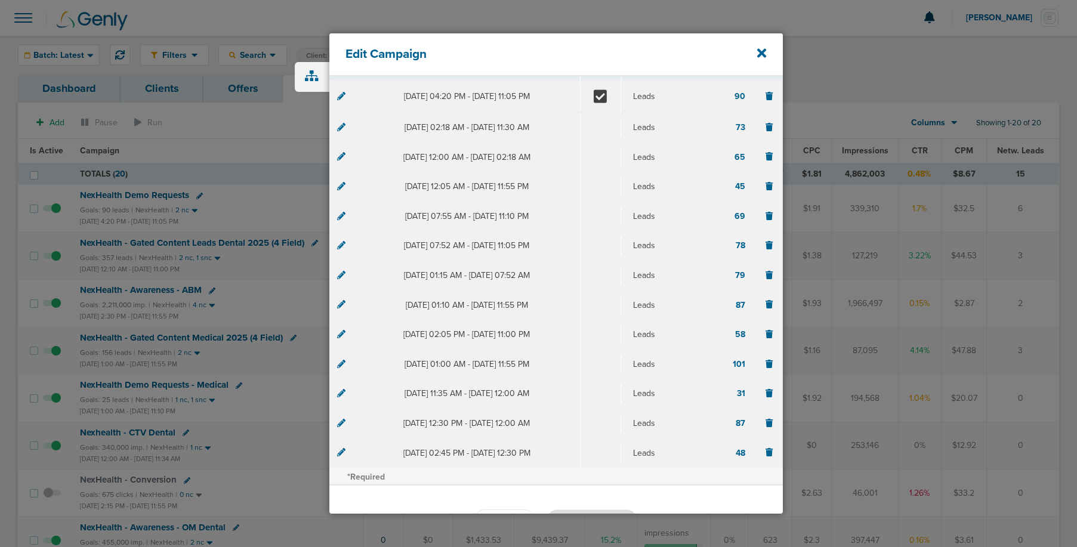
click at [342, 98] on icon at bounding box center [341, 96] width 8 height 8
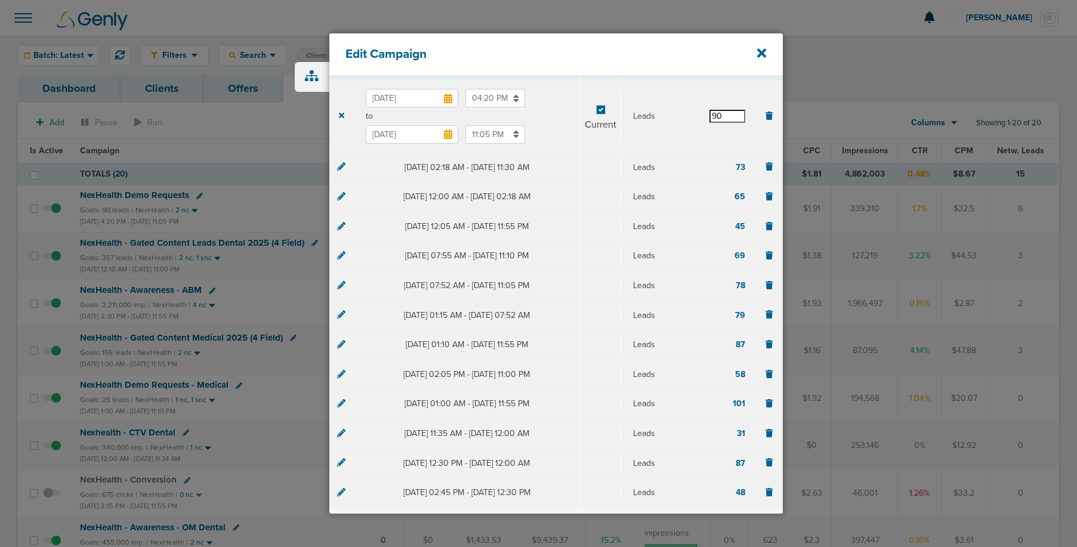
click at [724, 117] on input "90" at bounding box center [727, 116] width 36 height 13
type input "92"
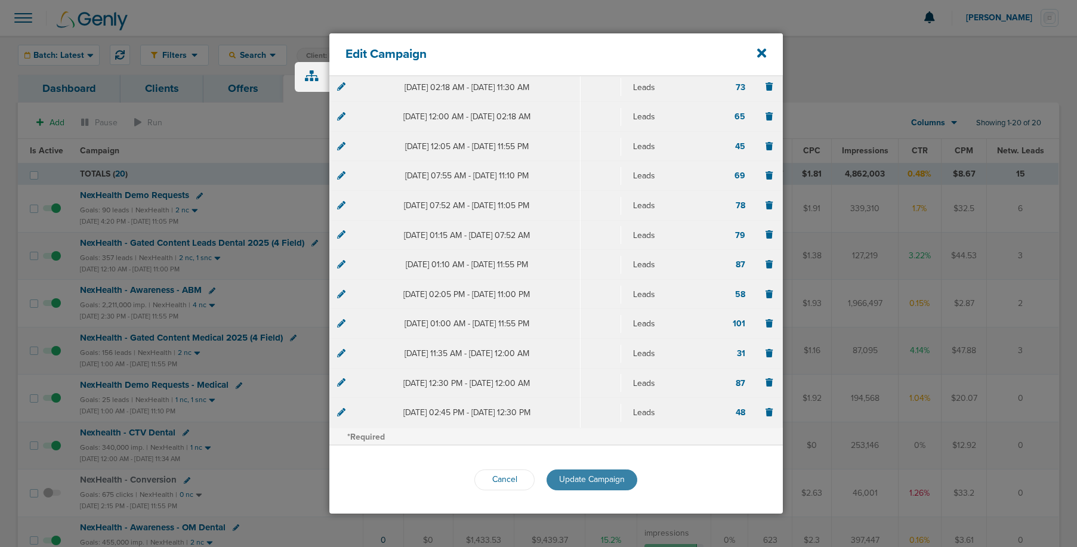
click at [588, 480] on span "Update Campaign" at bounding box center [592, 479] width 66 height 10
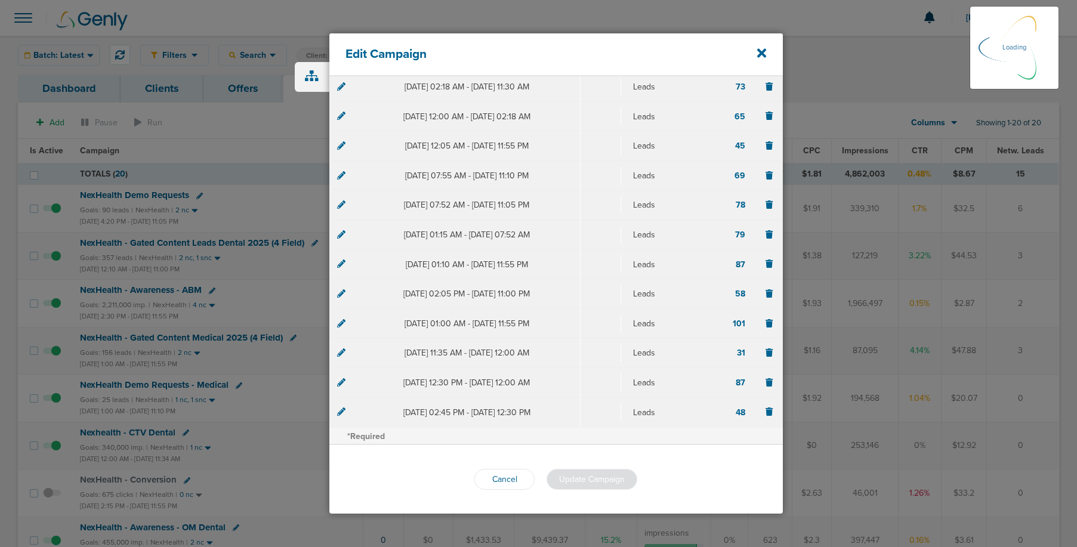
scroll to position [197, 0]
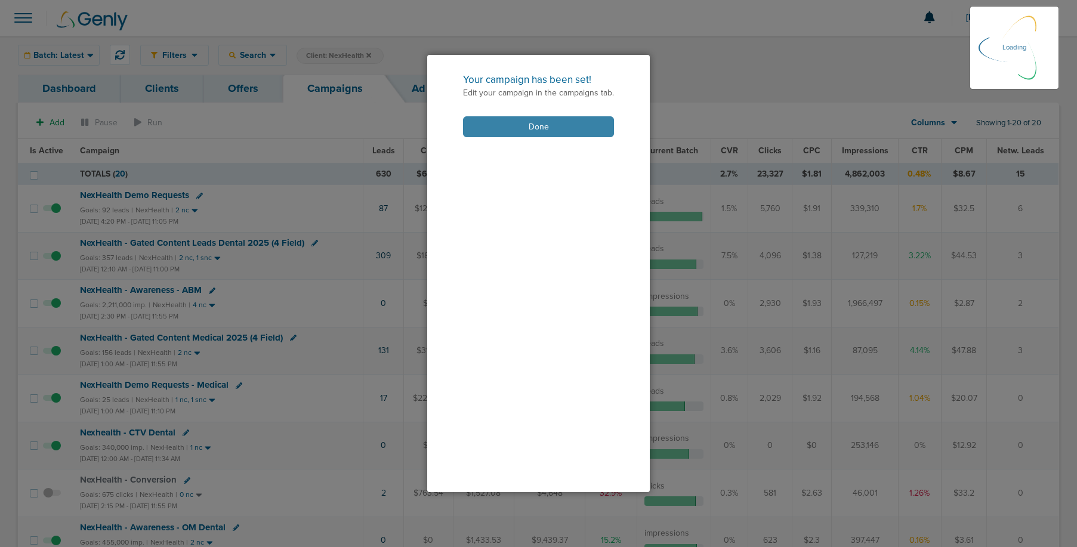
click at [573, 131] on button "Done" at bounding box center [538, 126] width 151 height 21
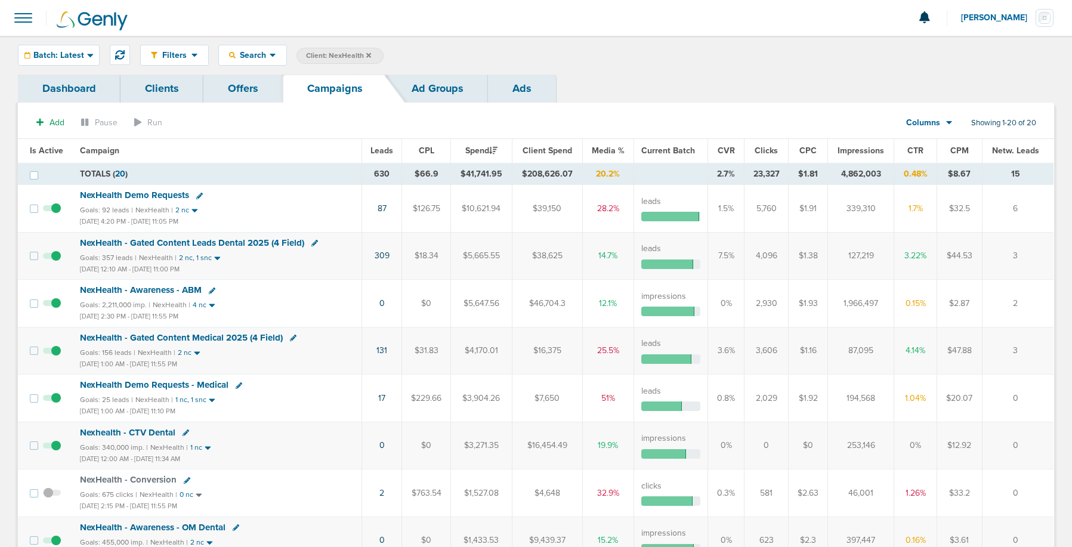
click at [198, 194] on icon at bounding box center [199, 196] width 7 height 7
select select
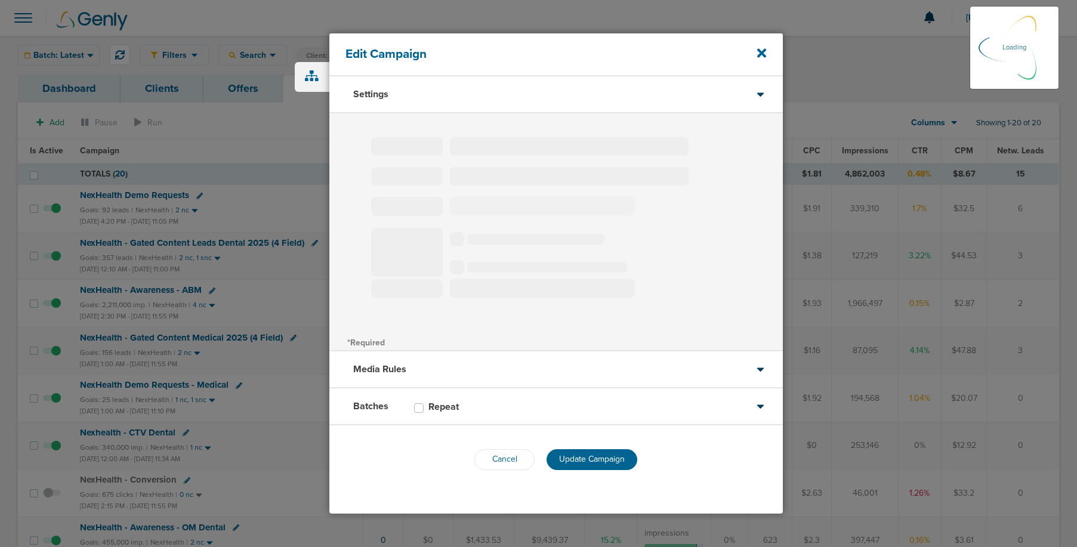
type input "NexHealth Demo Requests"
select select "Leads"
radio input "true"
select select "readWrite"
select select "1"
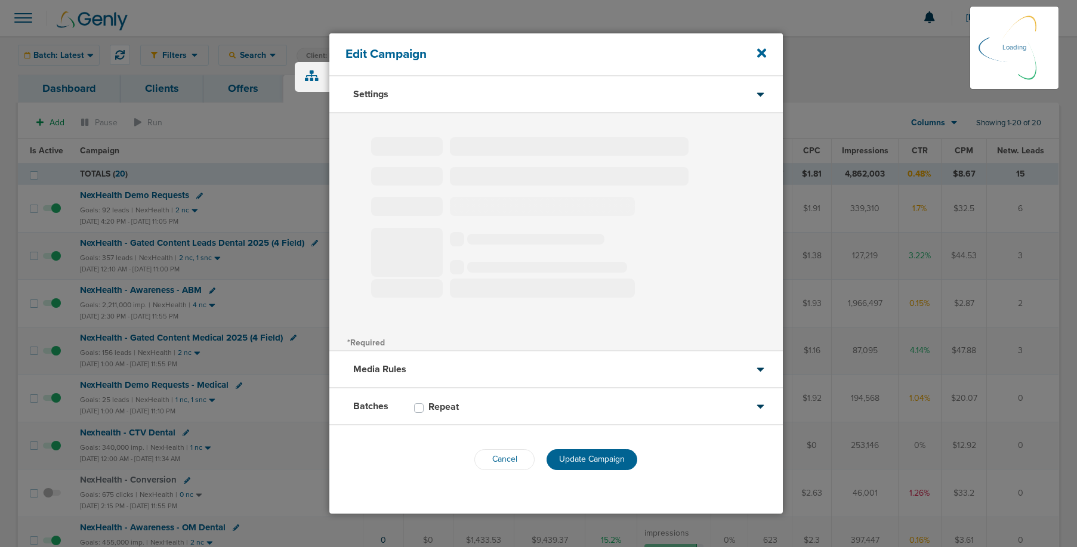
select select "2"
select select "3"
select select "4"
select select "5"
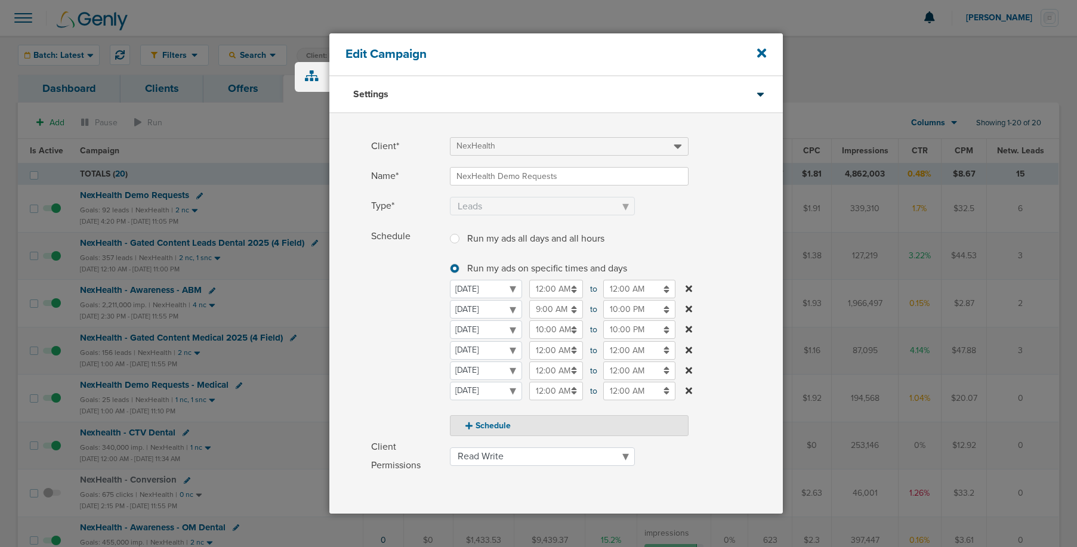
scroll to position [157, 0]
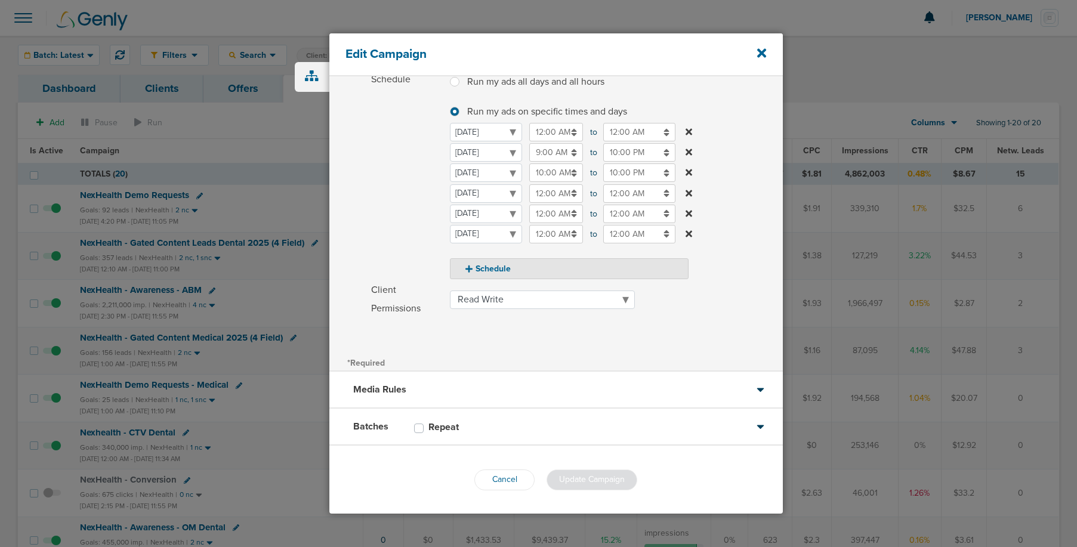
click at [748, 427] on div "Batches Repeat" at bounding box center [555, 427] width 453 height 37
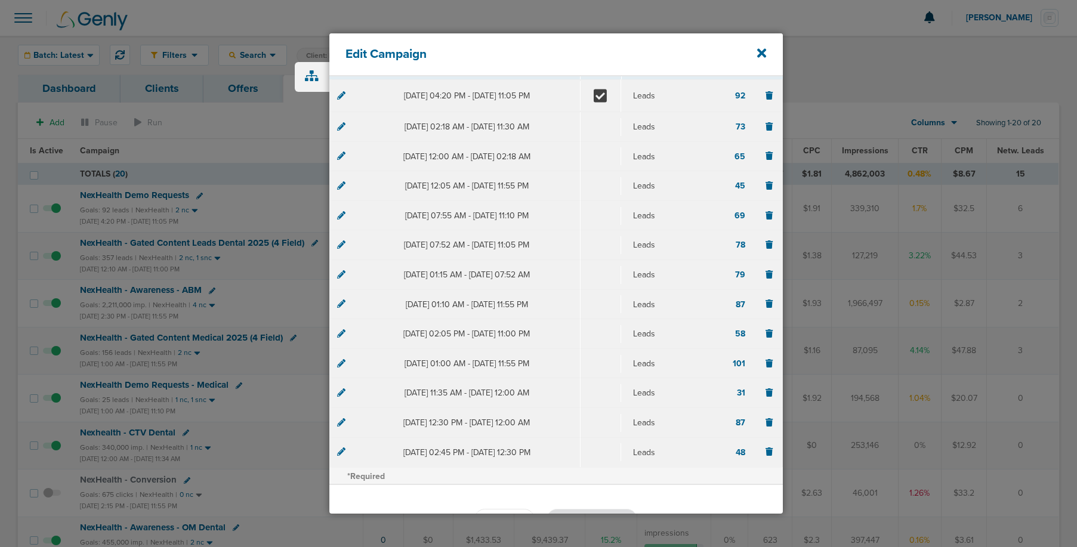
click at [339, 95] on icon at bounding box center [341, 95] width 8 height 8
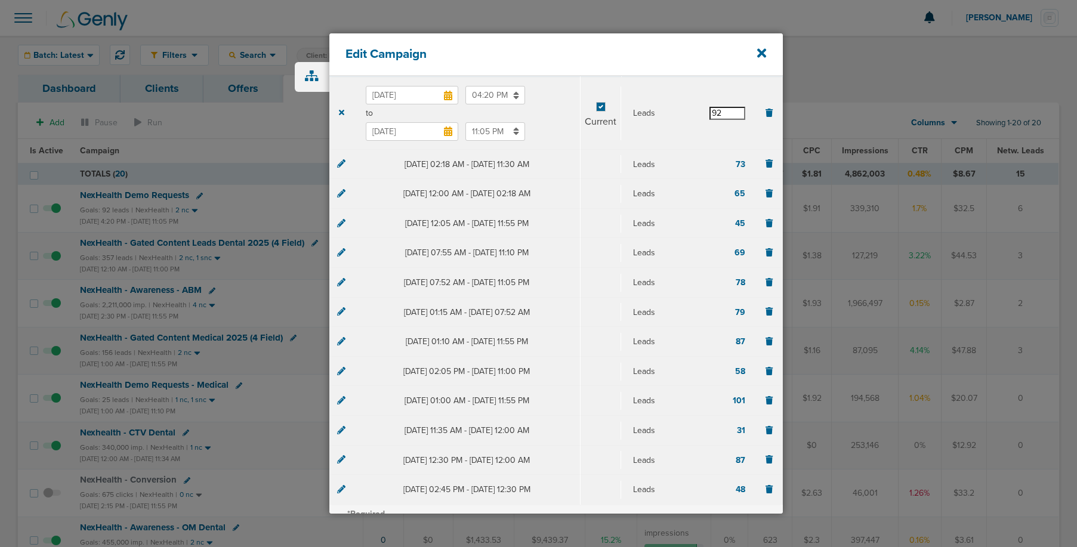
click at [724, 114] on input "92" at bounding box center [727, 113] width 36 height 13
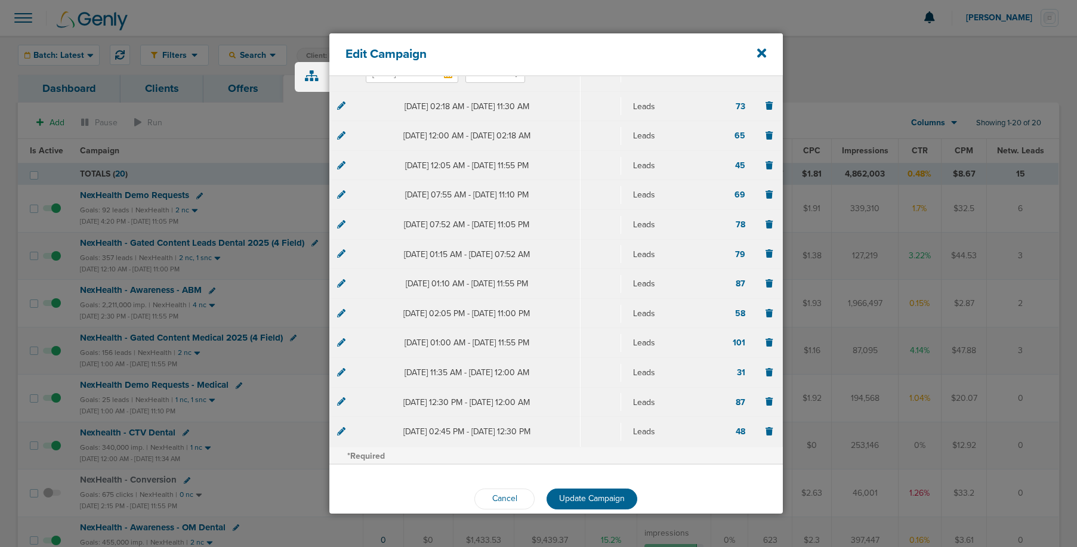
scroll to position [237, 0]
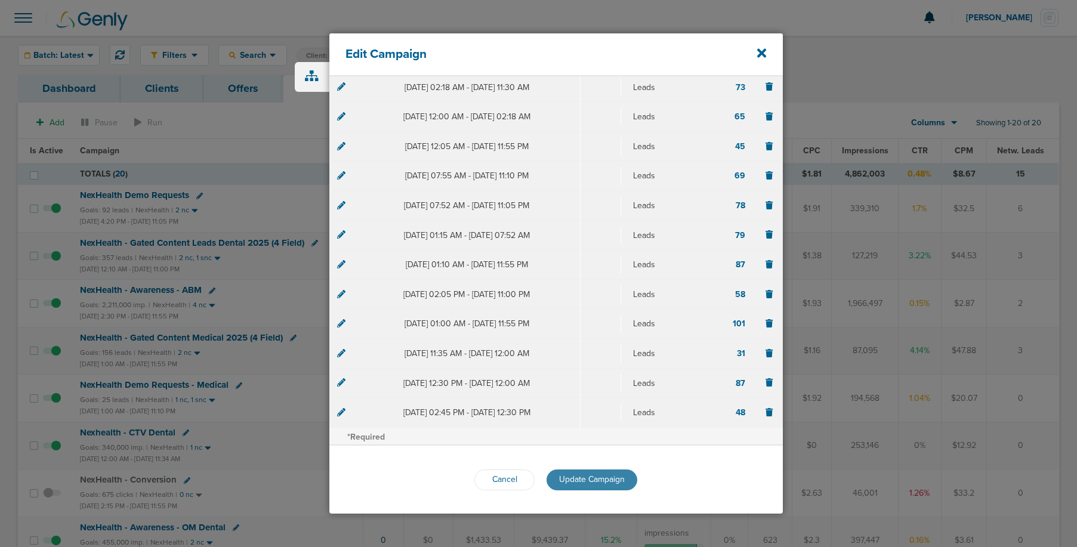
type input "93"
click at [582, 471] on button "Update Campaign" at bounding box center [592, 480] width 91 height 21
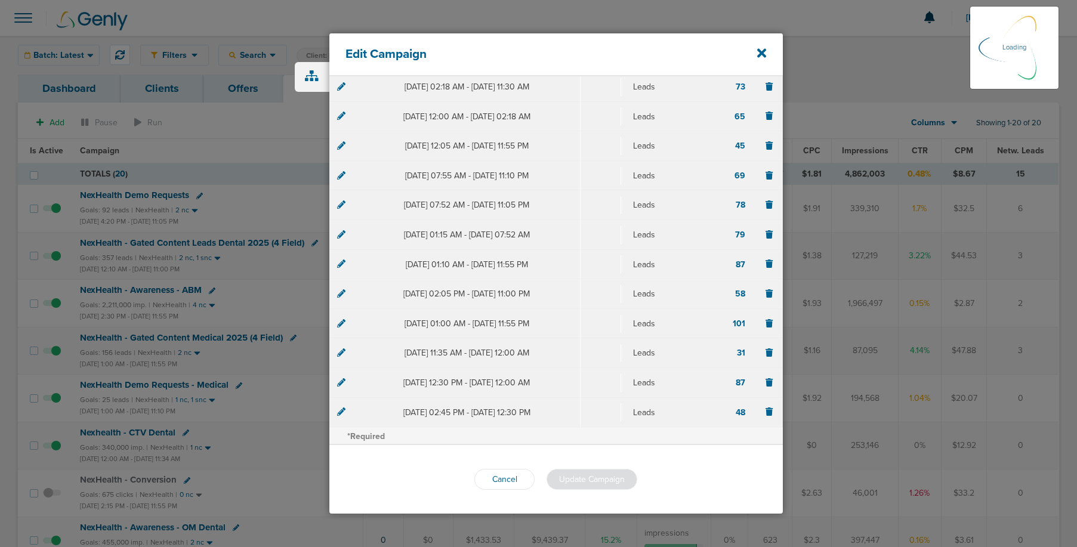
scroll to position [197, 0]
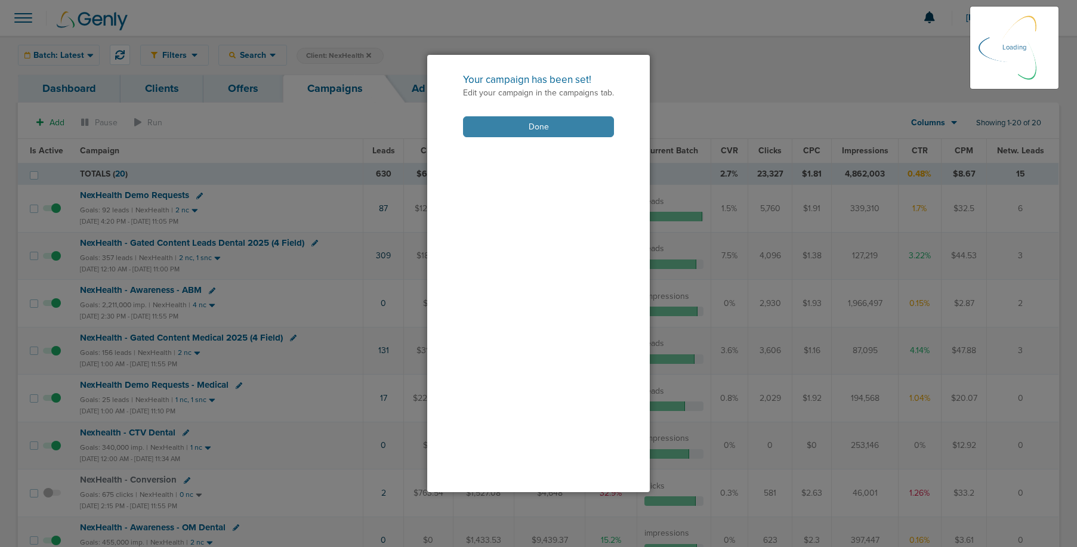
click at [523, 129] on button "Done" at bounding box center [538, 126] width 151 height 21
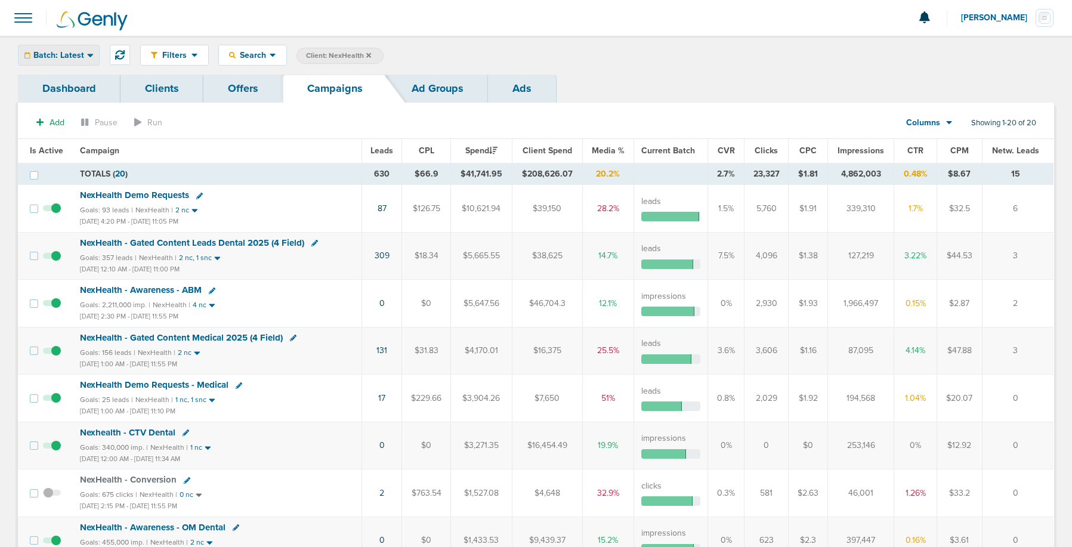
click at [70, 53] on span "Batch: Latest" at bounding box center [58, 55] width 51 height 8
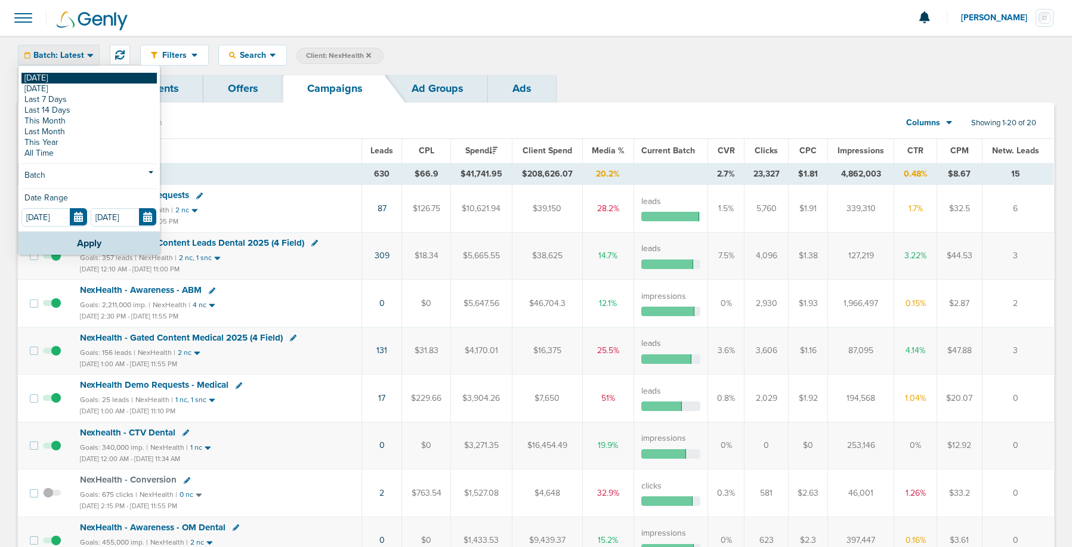
click at [62, 78] on link "[DATE]" at bounding box center [88, 78] width 135 height 11
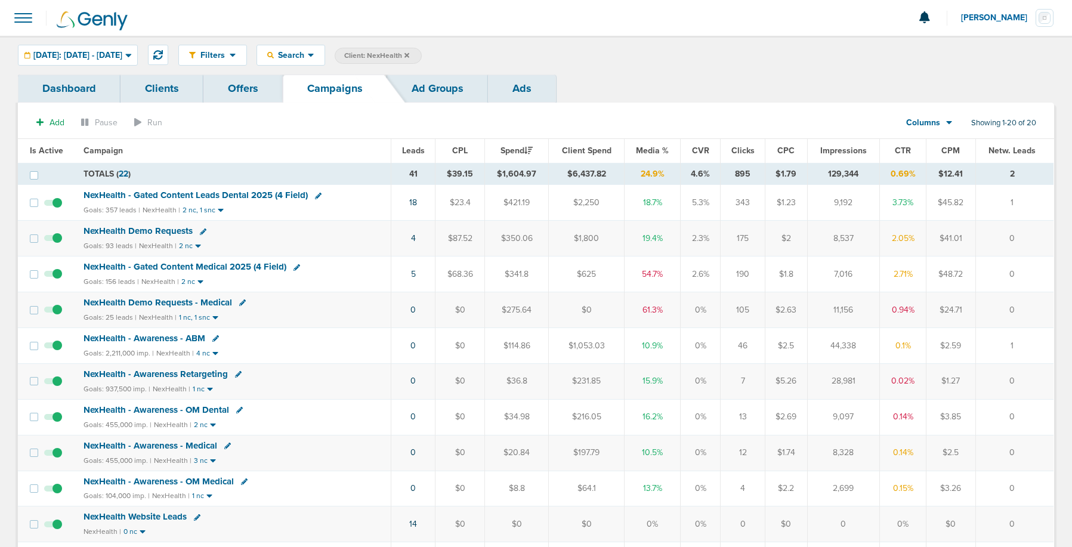
click at [317, 197] on icon at bounding box center [318, 196] width 7 height 7
select select
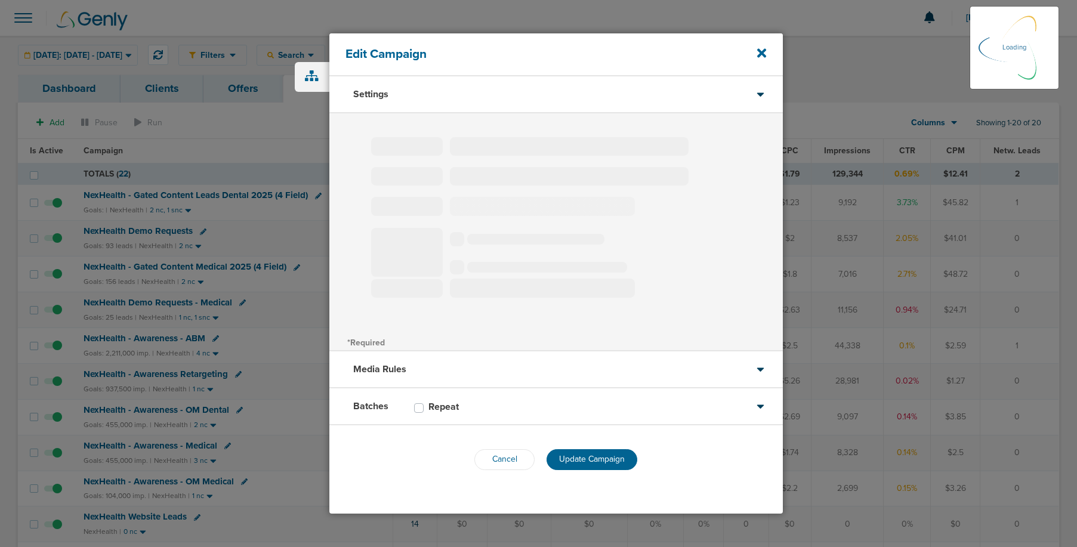
type input "NexHealth - Gated Content Leads Dental 2025 (4 Field)"
select select "Leads"
radio input "true"
select select "readWrite"
select select "1"
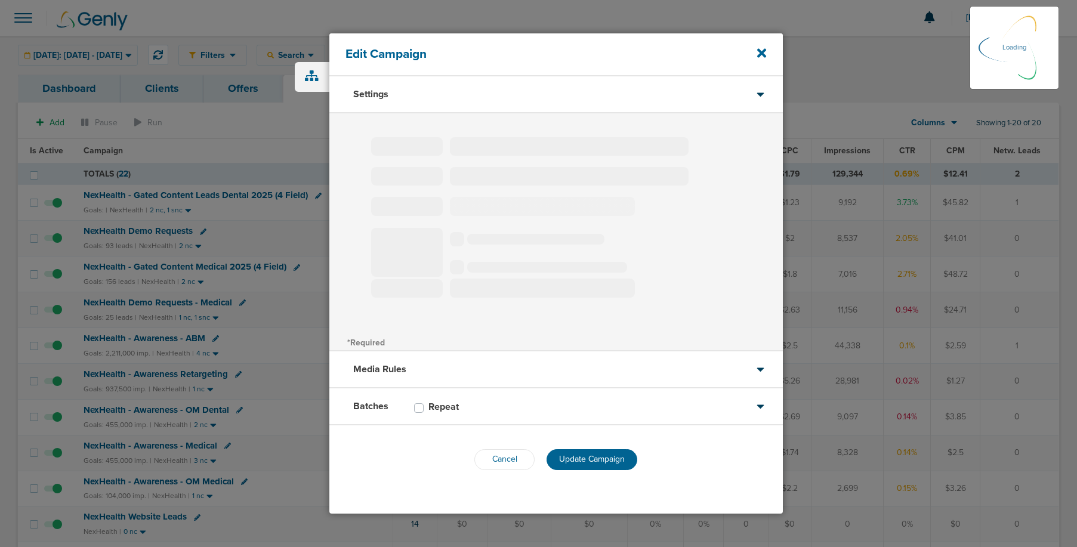
select select "2"
select select "3"
select select "4"
select select "6"
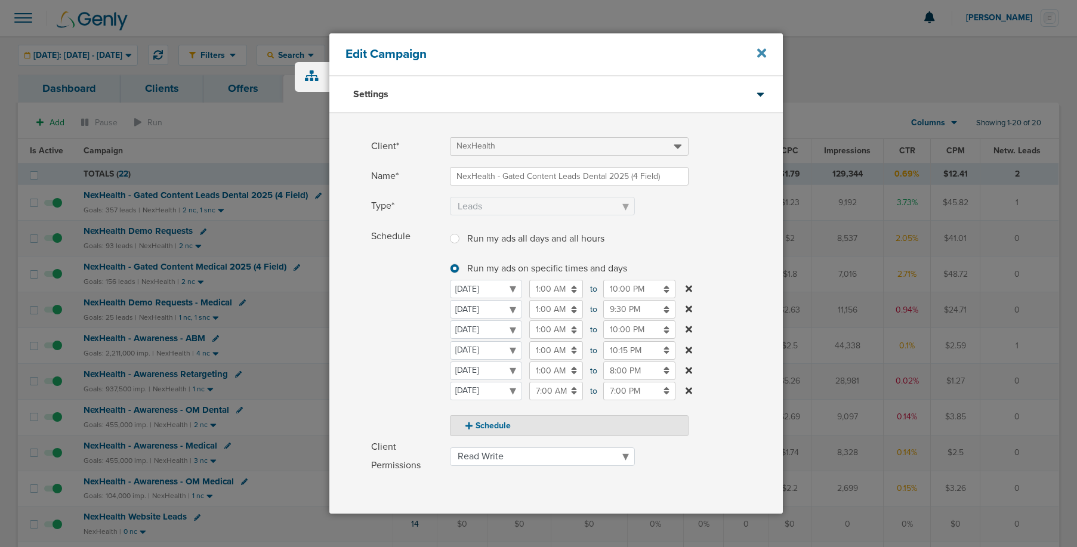
click at [757, 50] on icon at bounding box center [761, 53] width 9 height 9
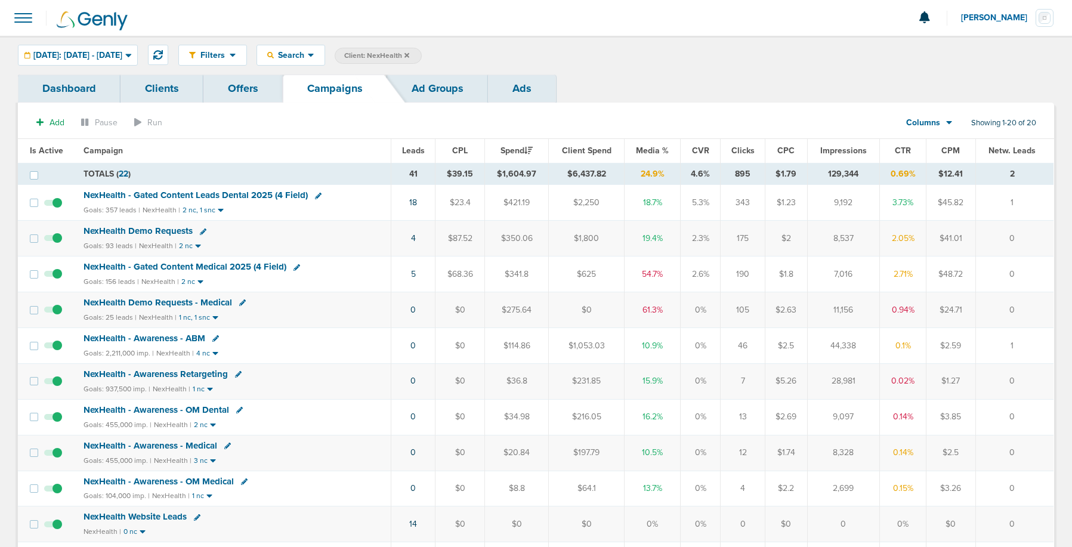
click at [200, 231] on icon at bounding box center [203, 232] width 7 height 7
select select
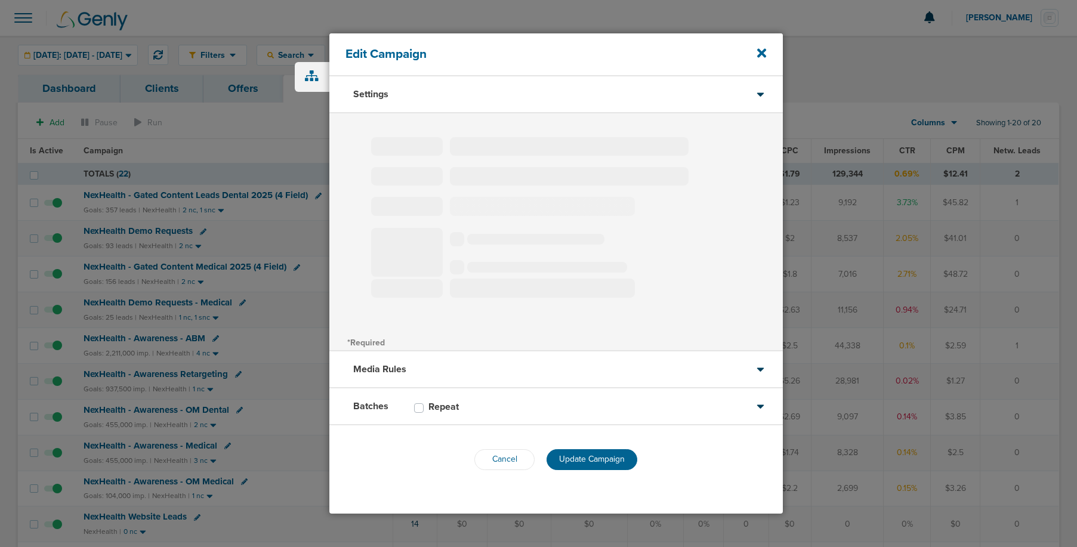
type input "NexHealth Demo Requests"
select select "Leads"
radio input "true"
select select "readWrite"
select select "1"
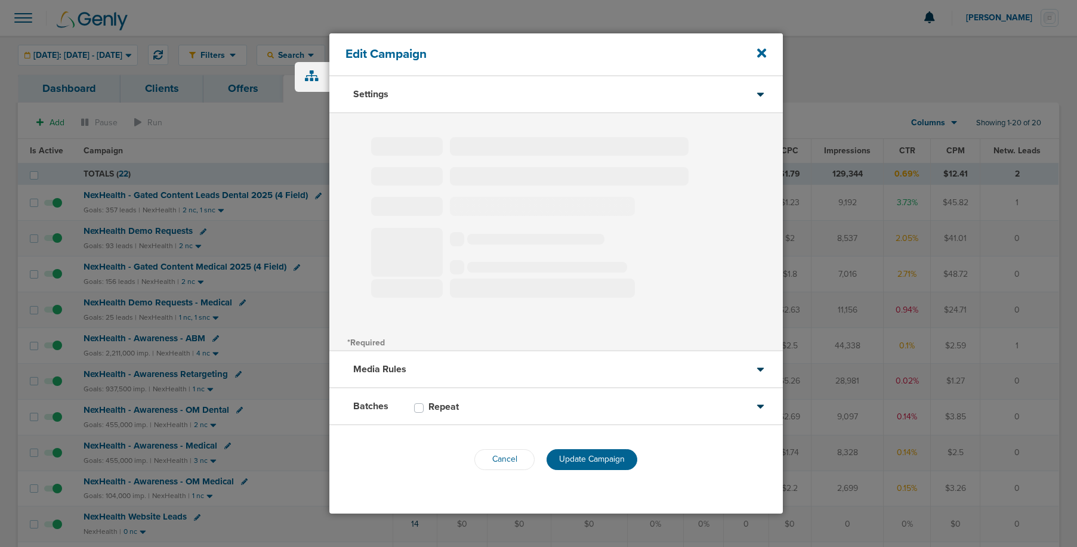
select select "2"
select select "3"
select select "4"
select select "5"
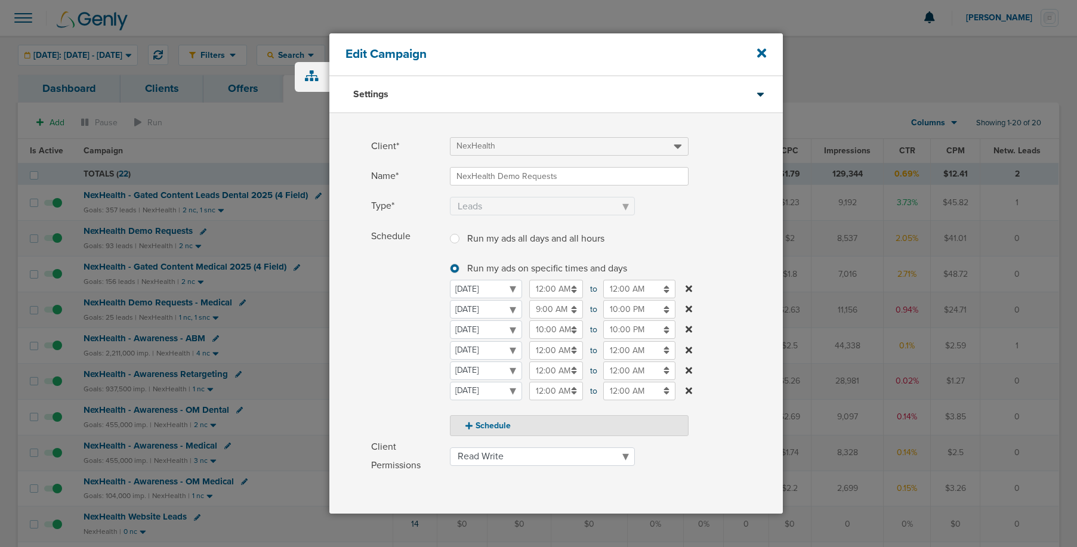
click at [623, 333] on input "10:00 PM" at bounding box center [639, 329] width 72 height 18
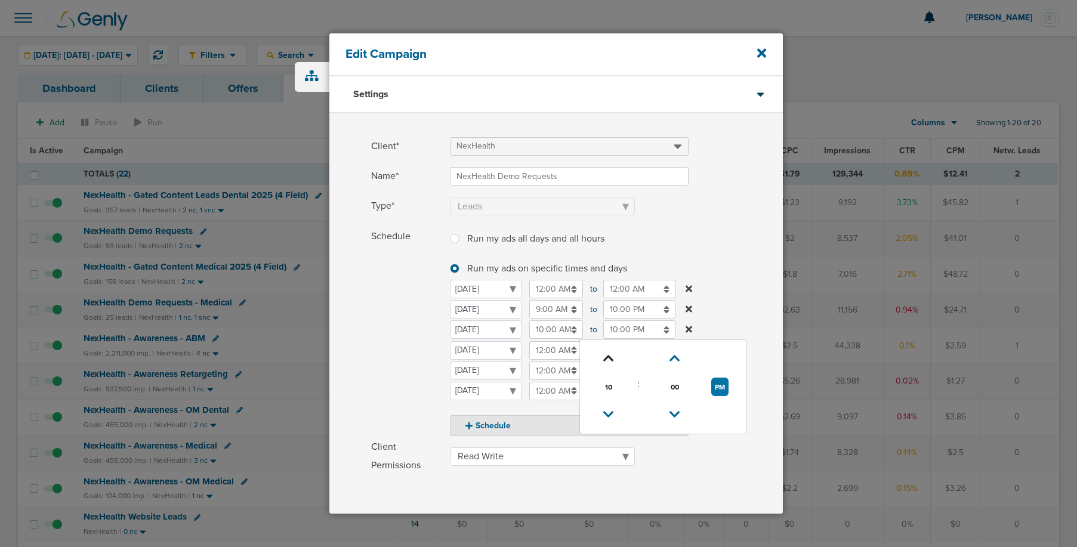
click at [609, 358] on icon at bounding box center [608, 358] width 11 height 7
type input "11:00 PM"
click at [407, 347] on span "Schedule" at bounding box center [407, 331] width 72 height 209
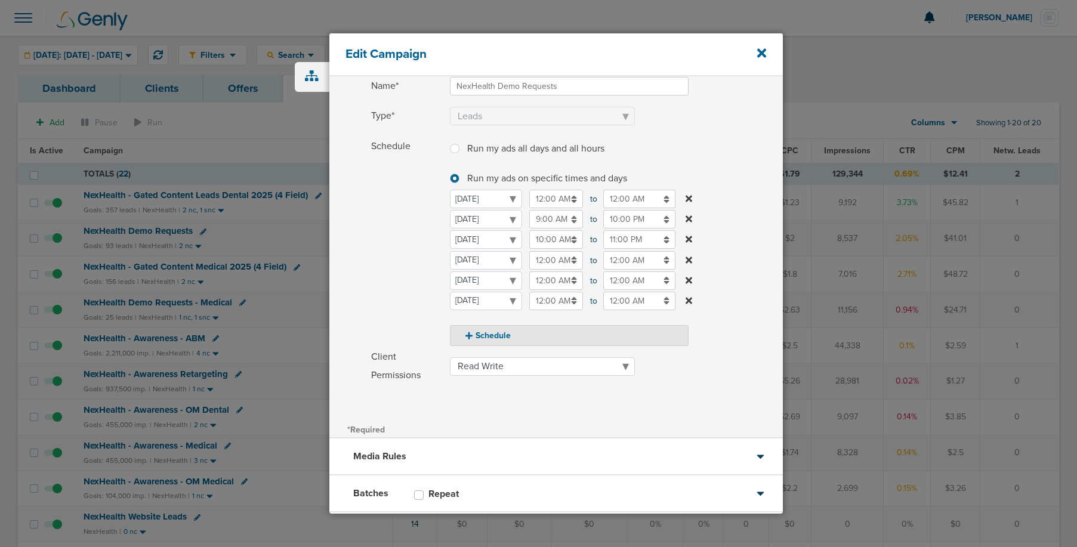
scroll to position [92, 0]
click at [549, 262] on input "12:00 AM" at bounding box center [556, 258] width 54 height 18
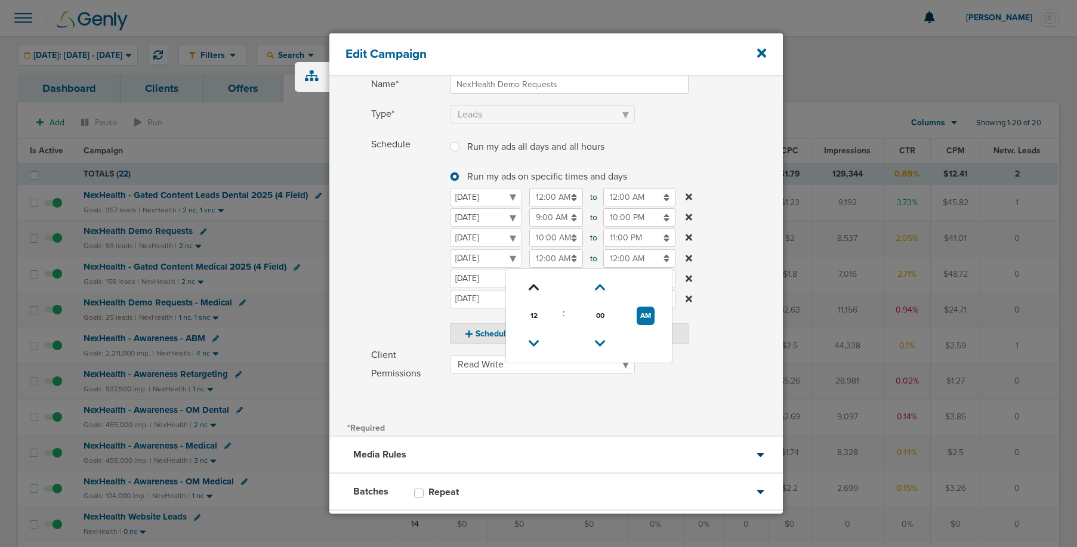
click at [533, 291] on icon at bounding box center [534, 287] width 11 height 7
type input "1:00 AM"
click at [611, 261] on input "12:00 AM" at bounding box center [639, 258] width 72 height 18
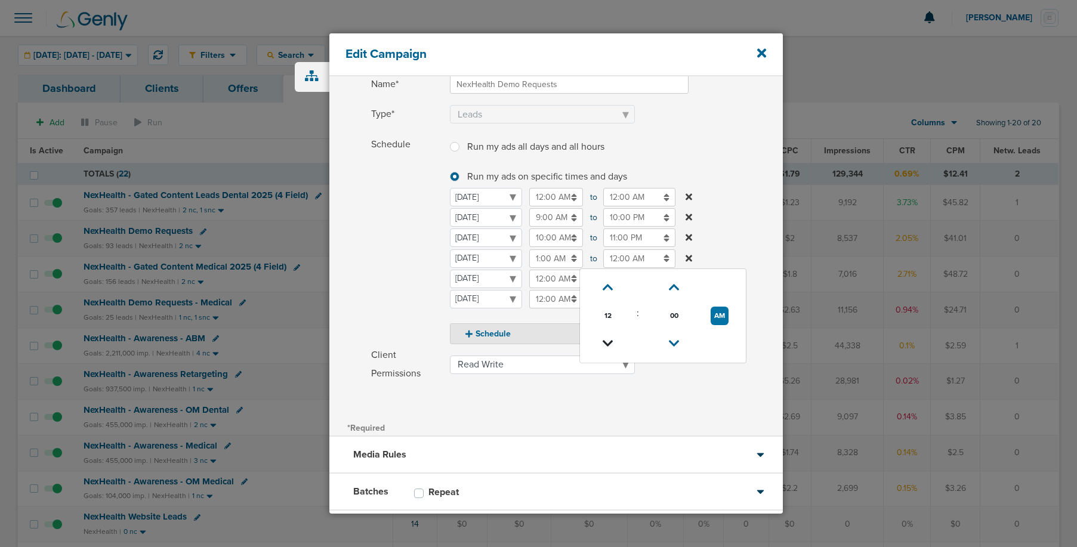
click at [607, 346] on icon at bounding box center [608, 343] width 11 height 7
type input "11:00 PM"
click at [548, 276] on input "12:00 AM" at bounding box center [556, 279] width 54 height 18
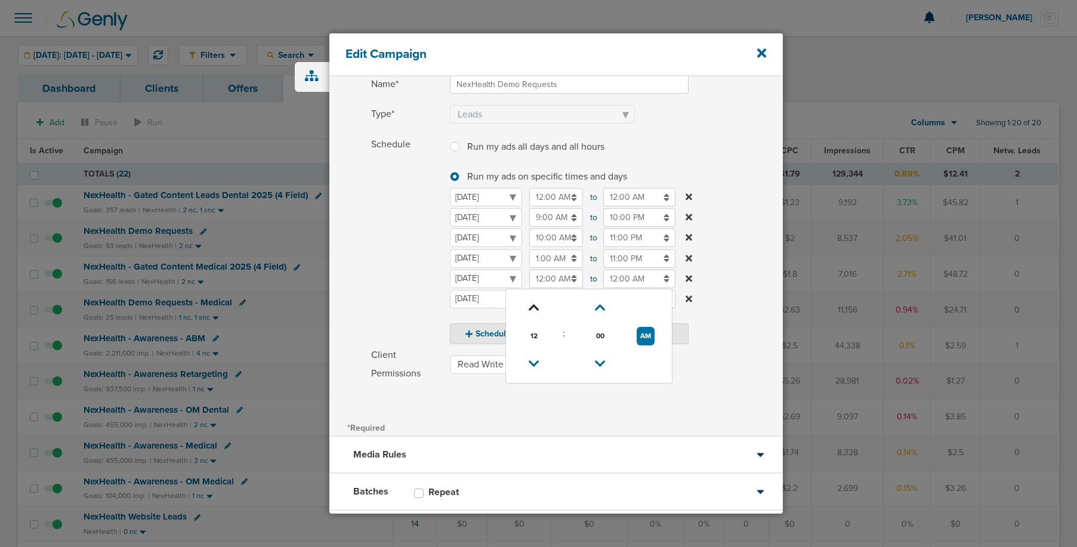
click at [533, 305] on icon at bounding box center [534, 307] width 11 height 7
type input "1:00 AM"
click at [634, 278] on input "12:00 AM" at bounding box center [639, 279] width 72 height 18
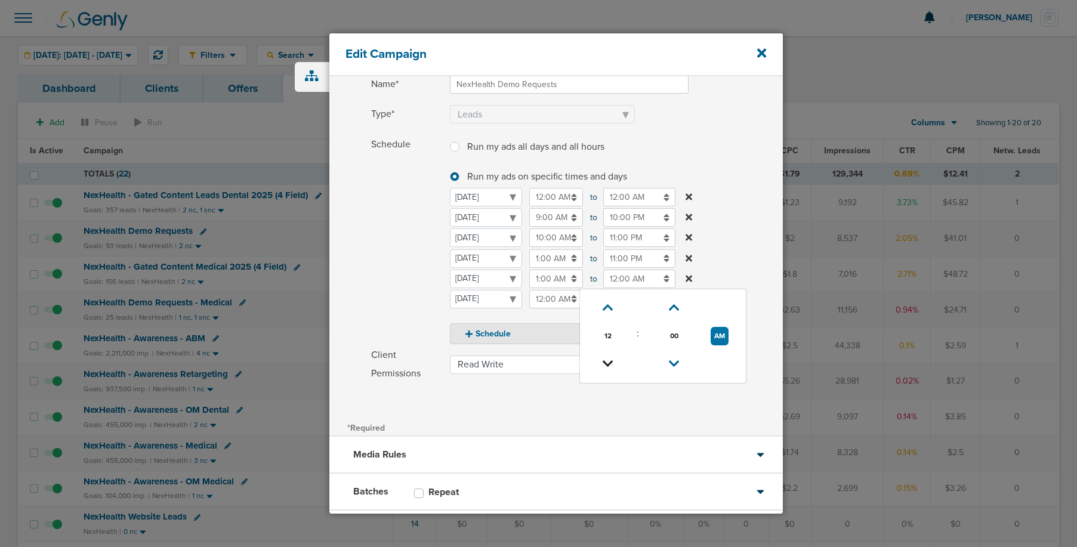
click at [611, 362] on icon at bounding box center [608, 363] width 11 height 7
type input "11:00 PM"
click at [407, 288] on span "Schedule" at bounding box center [407, 239] width 72 height 209
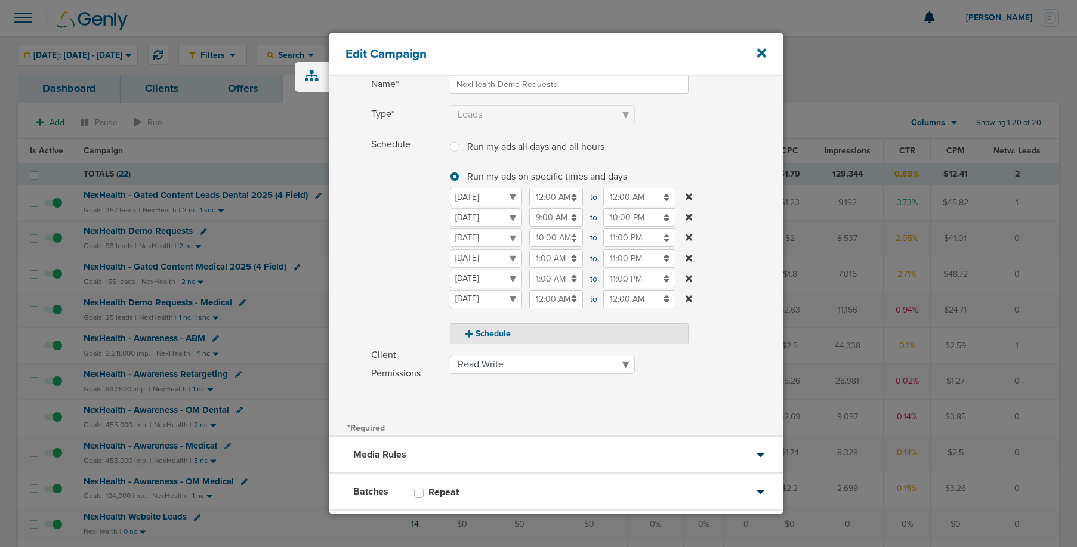
scroll to position [157, 0]
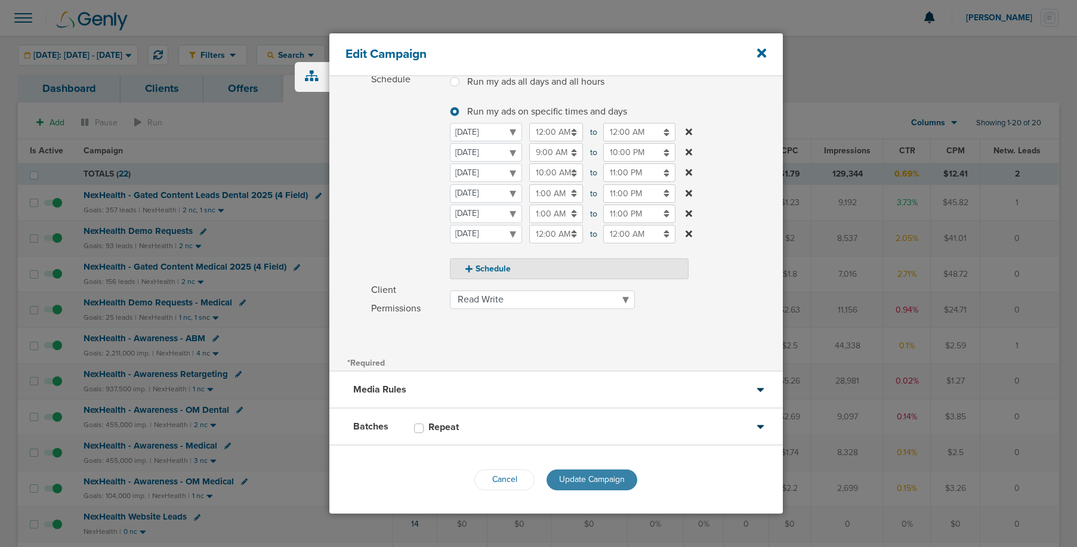
click at [603, 476] on span "Update Campaign" at bounding box center [592, 479] width 66 height 10
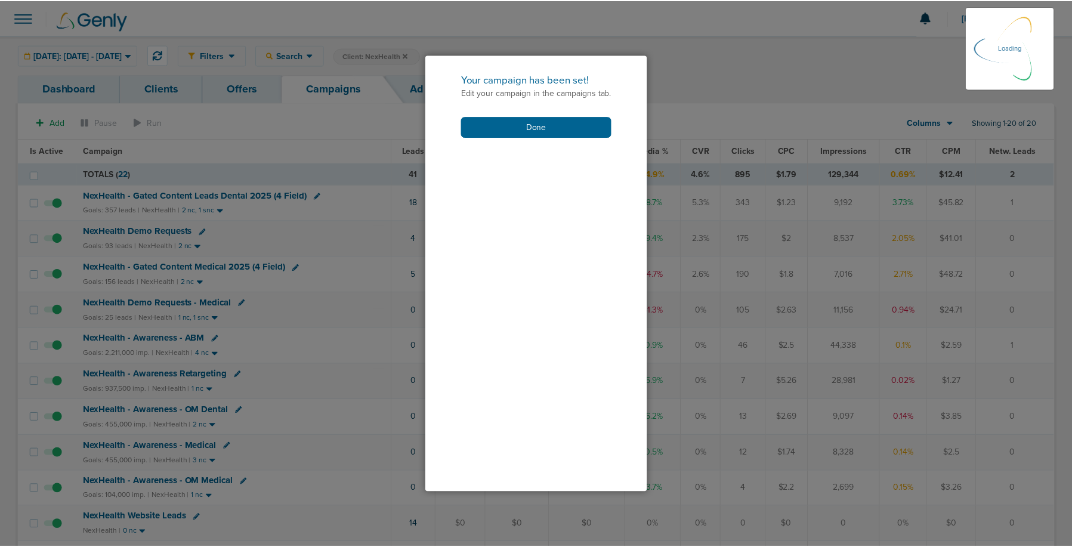
scroll to position [119, 0]
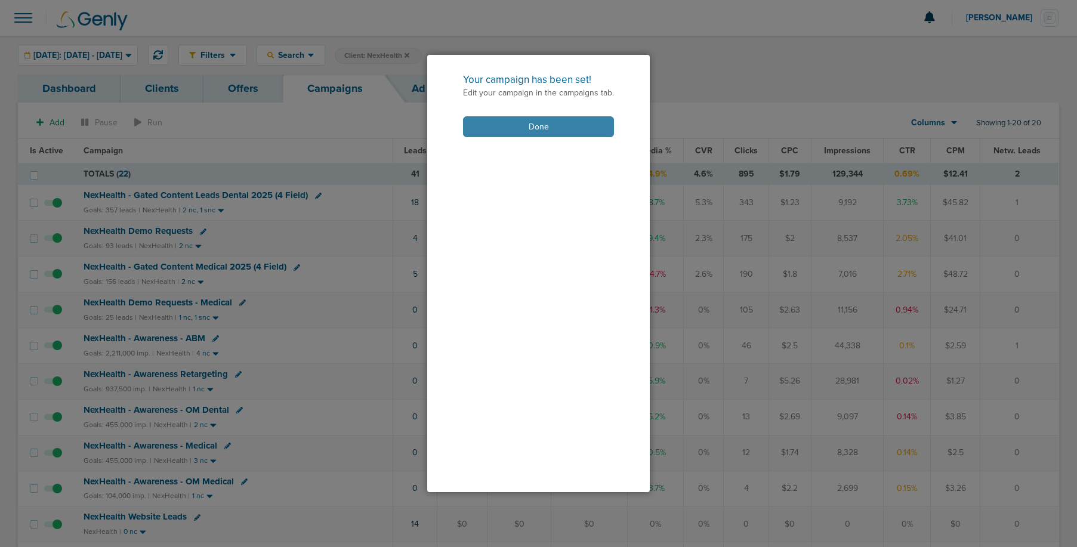
click at [520, 127] on button "Done" at bounding box center [538, 126] width 151 height 21
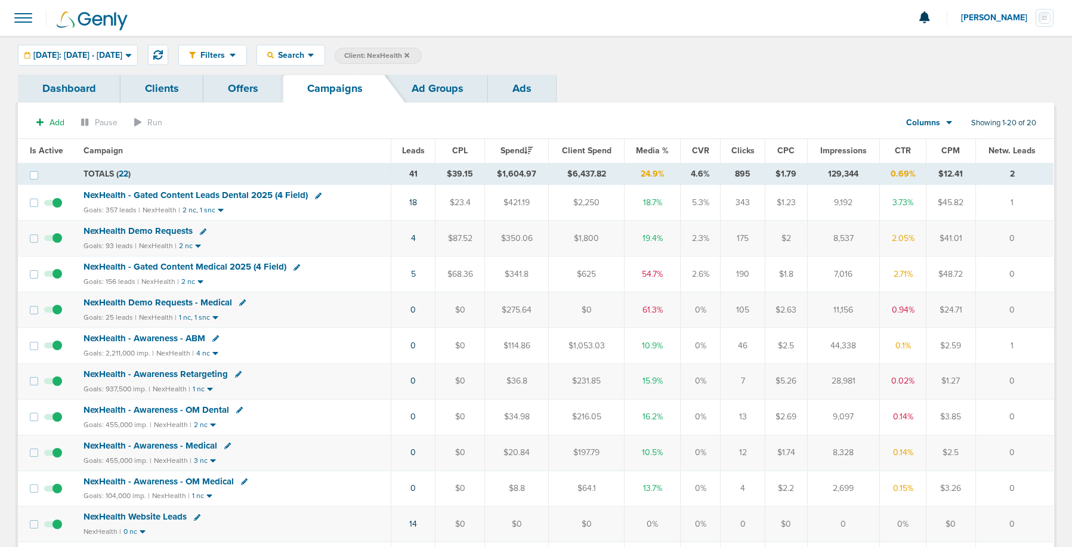
click at [299, 268] on div "NexHealth - Gated Content Medical 2025 (4 Field)" at bounding box center [234, 267] width 300 height 12
click at [294, 268] on icon at bounding box center [297, 267] width 7 height 7
select select
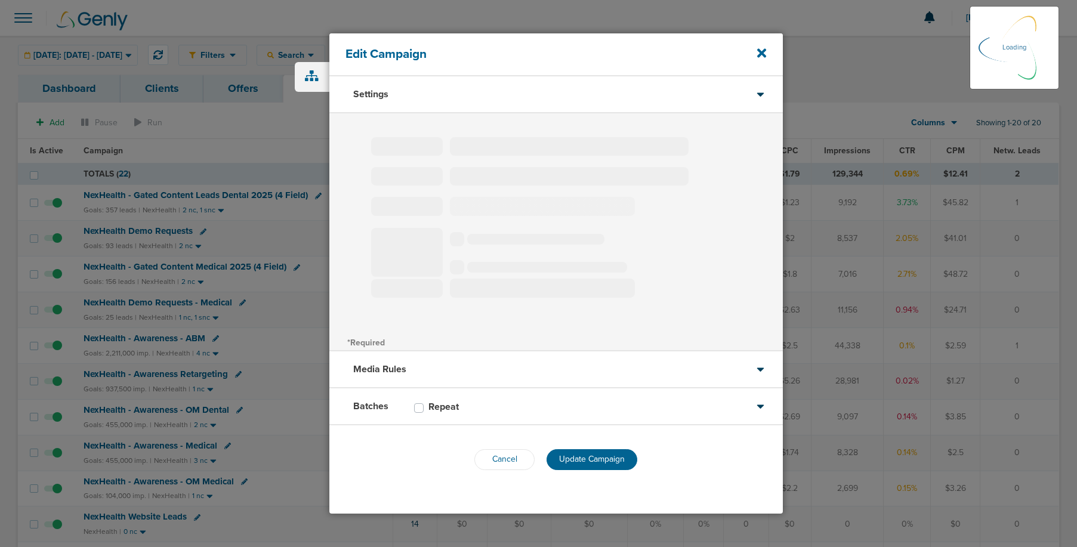
type input "NexHealth - Gated Content Medical 2025 (4 Field)"
select select "Leads"
radio input "true"
select select "readWrite"
checkbox input "true"
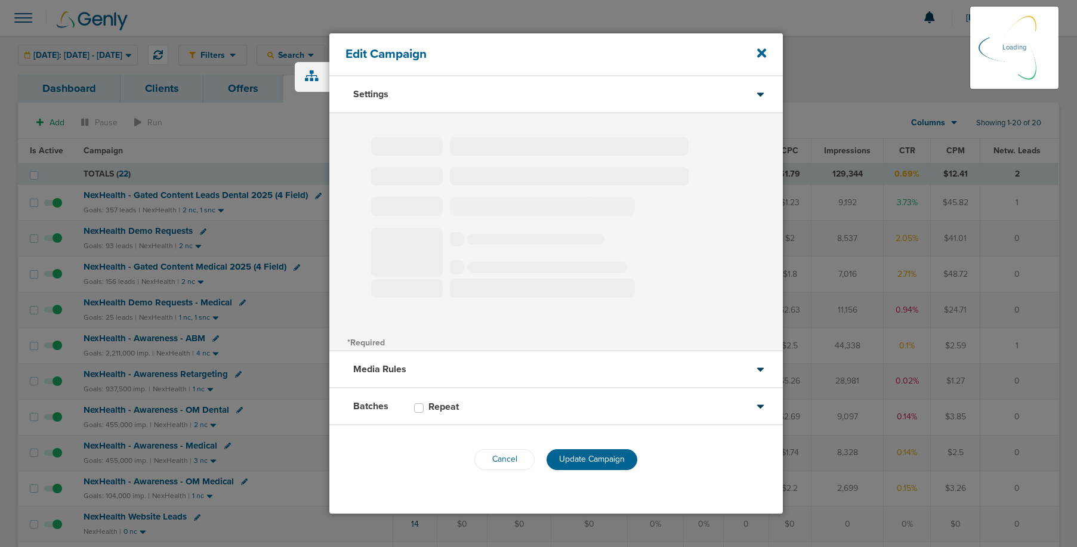
select select "1"
select select "2"
select select "3"
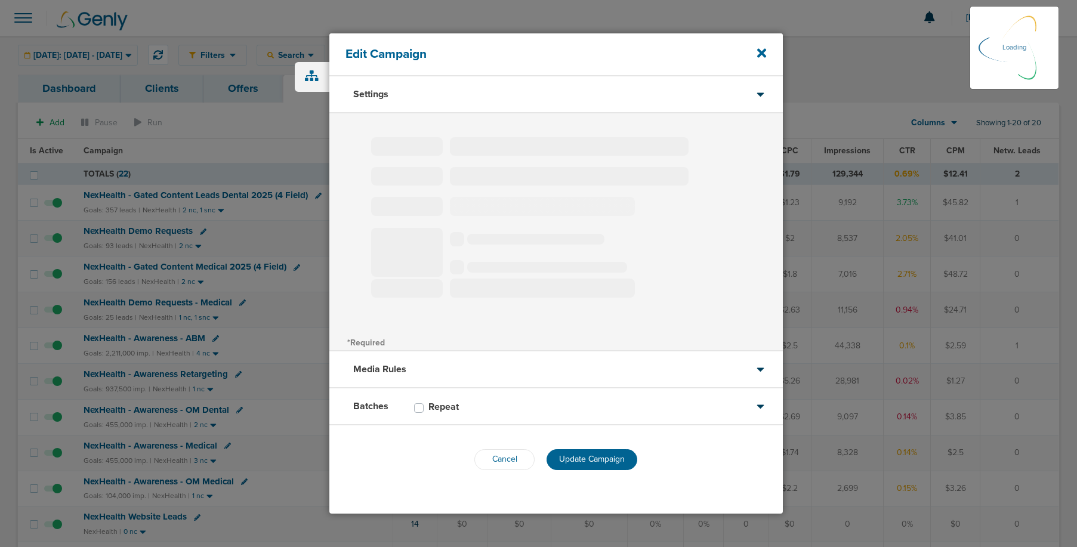
select select "4"
select select "6"
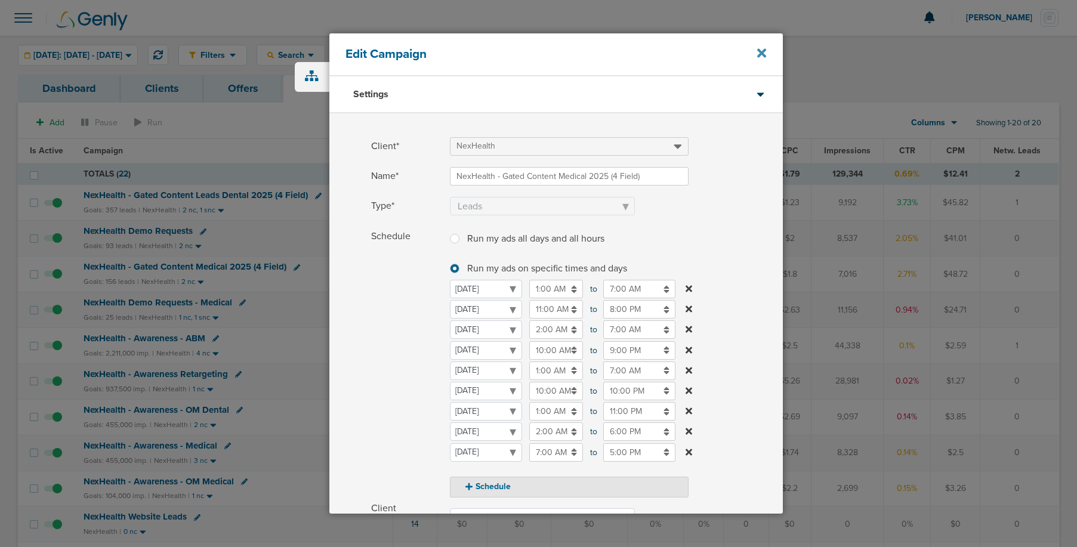
click at [760, 53] on icon at bounding box center [761, 53] width 9 height 9
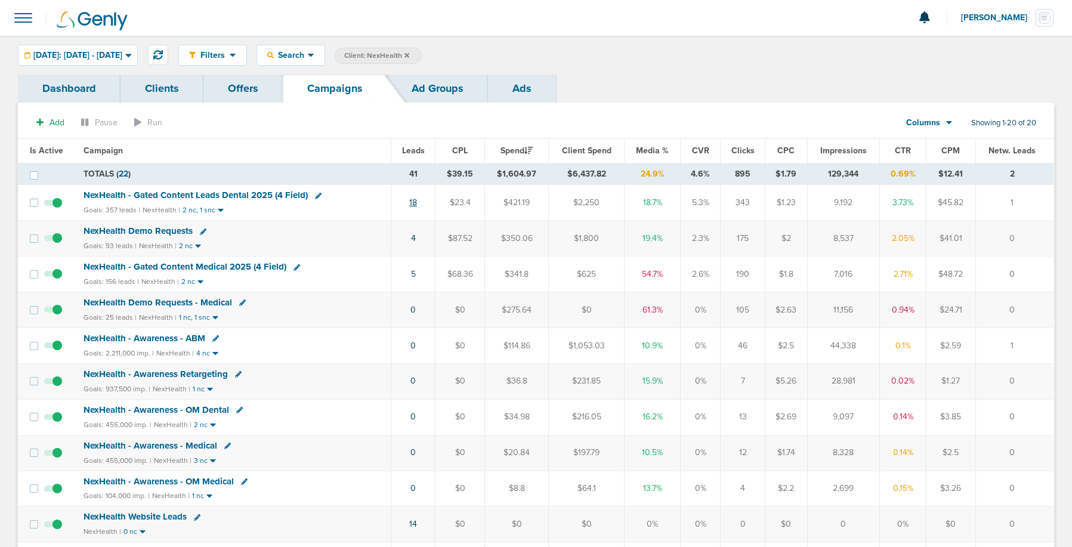
click at [415, 205] on link "18" at bounding box center [413, 202] width 8 height 10
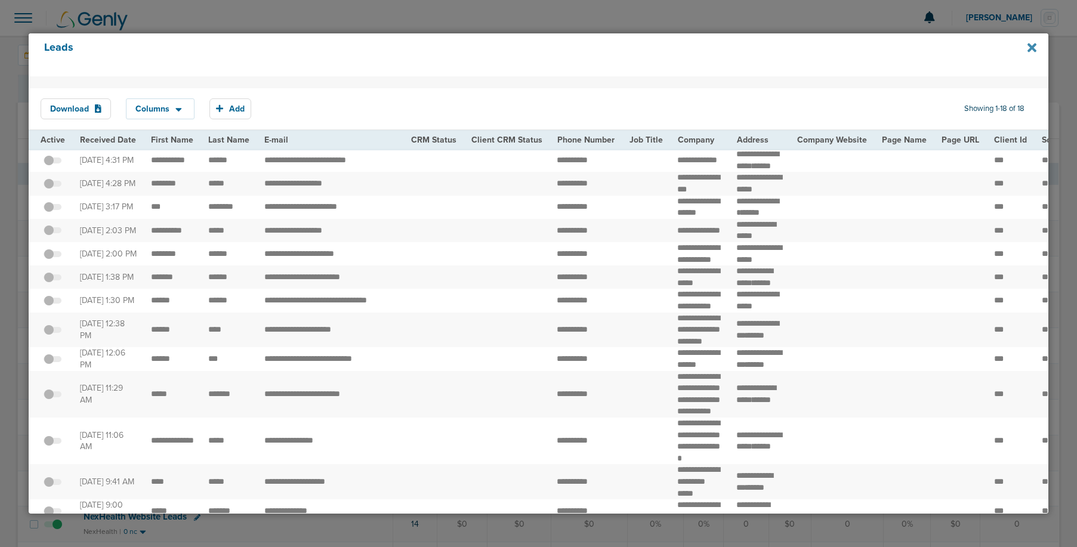
click at [1032, 48] on icon at bounding box center [1031, 47] width 9 height 9
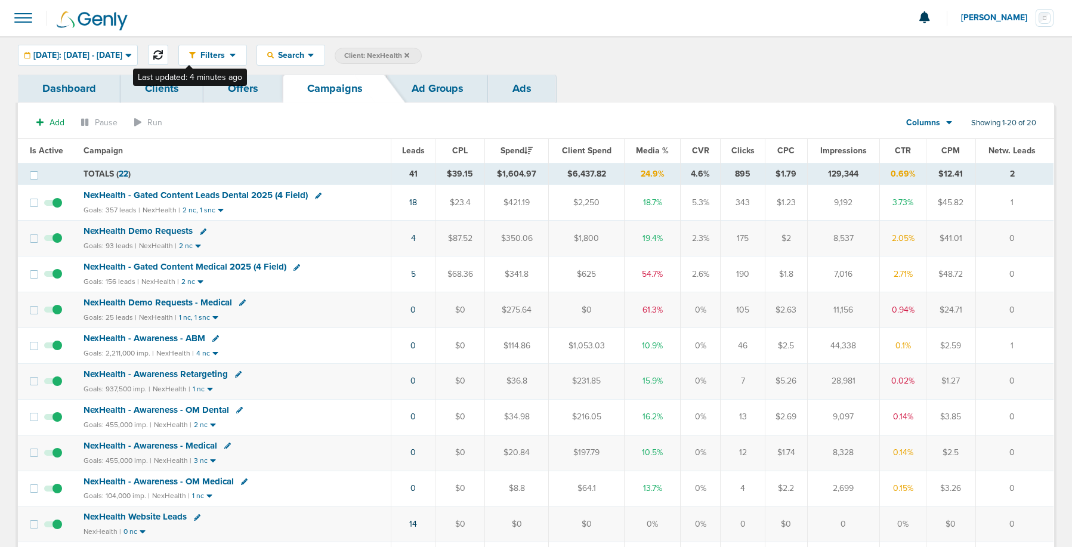
click at [163, 58] on icon at bounding box center [158, 55] width 10 height 10
